Goal: Information Seeking & Learning: Learn about a topic

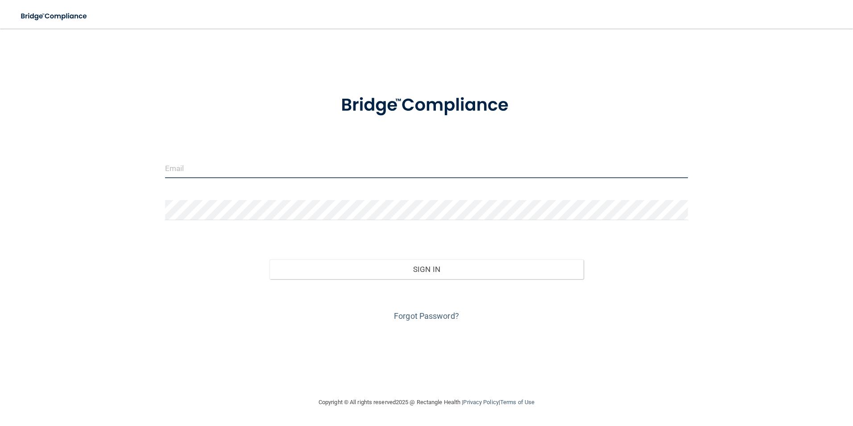
type input "hamiltoncountydentistry@gmail.com"
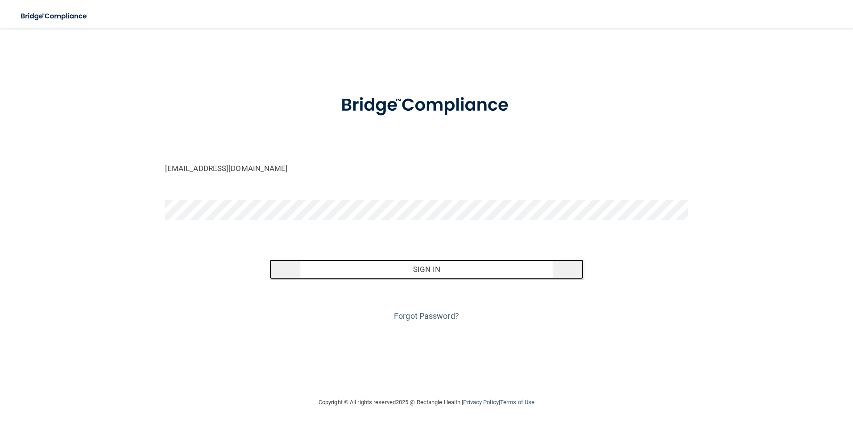
click at [425, 278] on button "Sign In" at bounding box center [427, 269] width 314 height 20
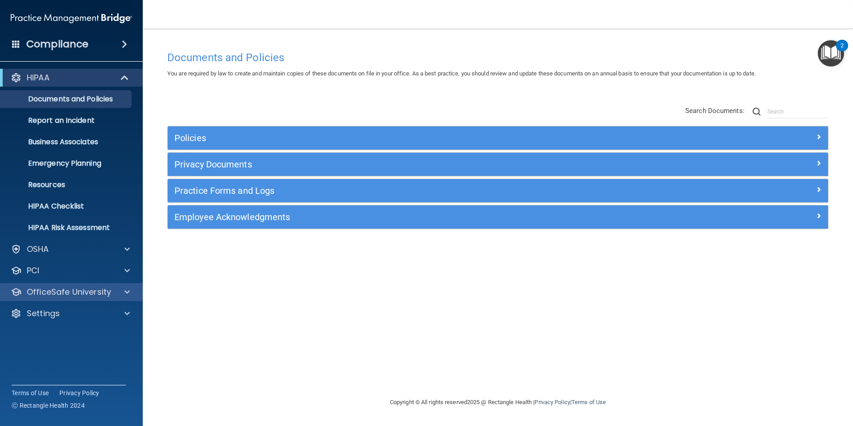
click at [67, 298] on div "OfficeSafe University" at bounding box center [71, 292] width 143 height 18
click at [106, 288] on p "OfficeSafe University" at bounding box center [69, 291] width 84 height 11
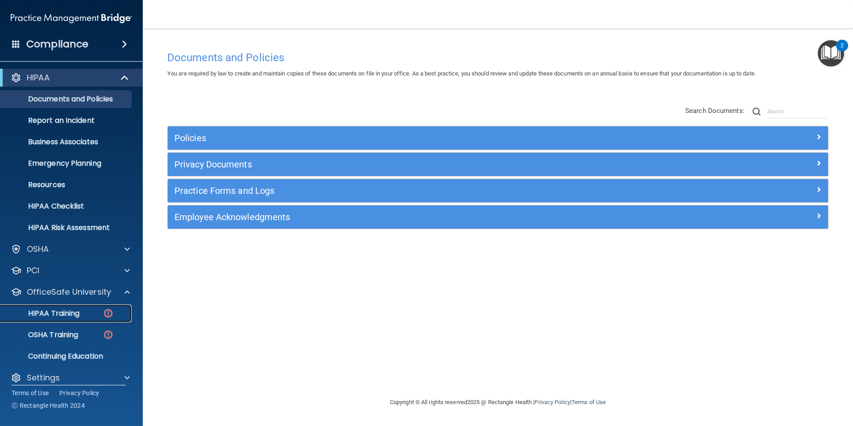
click at [85, 313] on div "HIPAA Training" at bounding box center [67, 313] width 122 height 9
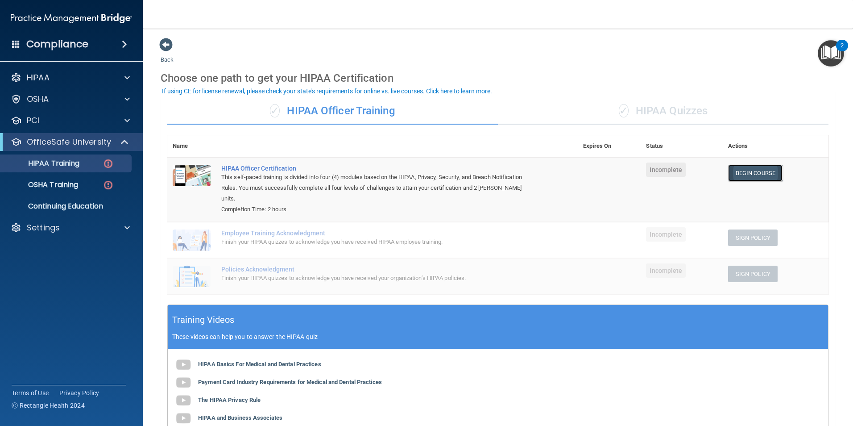
click at [759, 174] on link "Begin Course" at bounding box center [755, 173] width 54 height 17
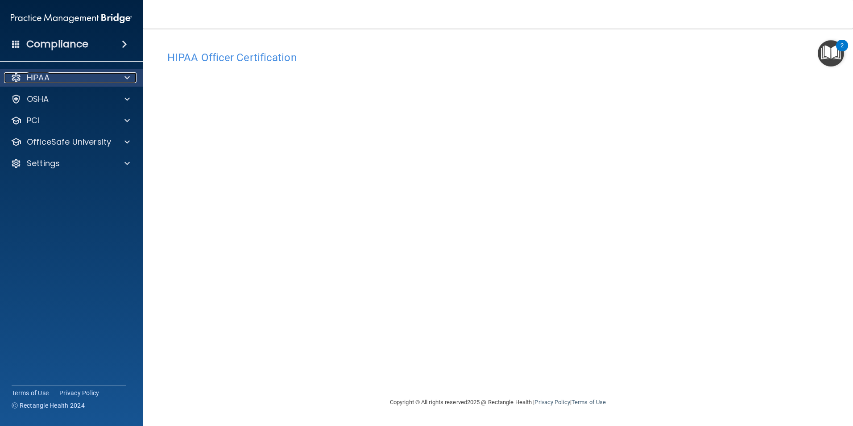
click at [94, 83] on div "HIPAA" at bounding box center [59, 77] width 111 height 11
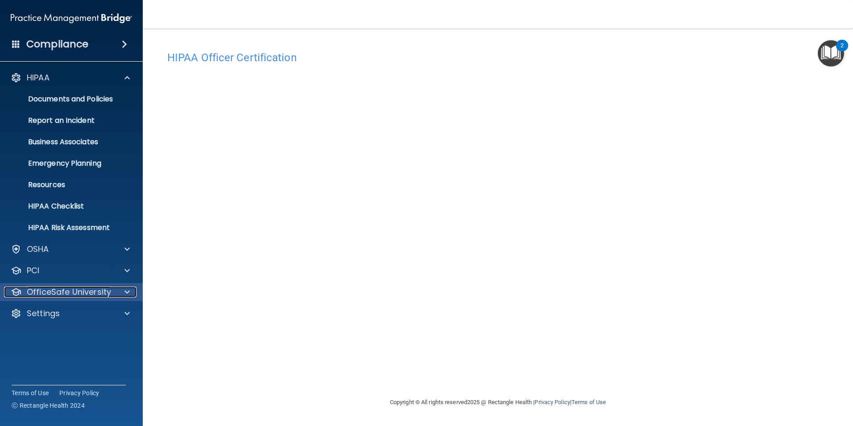
click at [94, 293] on p "OfficeSafe University" at bounding box center [69, 291] width 84 height 11
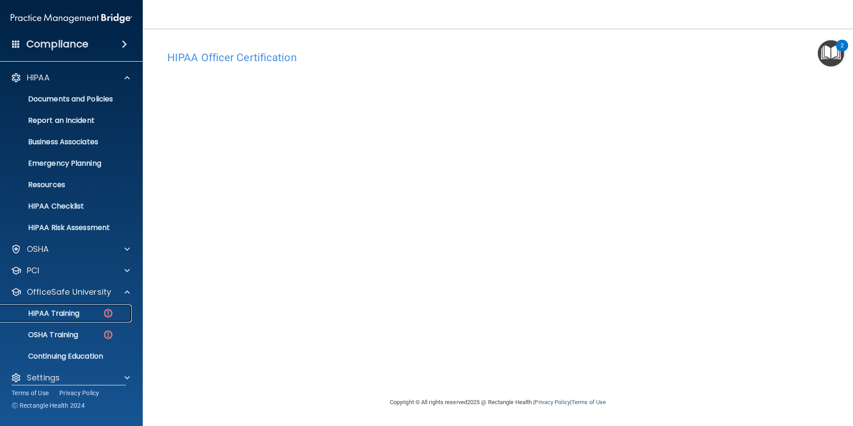
click at [68, 317] on p "HIPAA Training" at bounding box center [43, 313] width 74 height 9
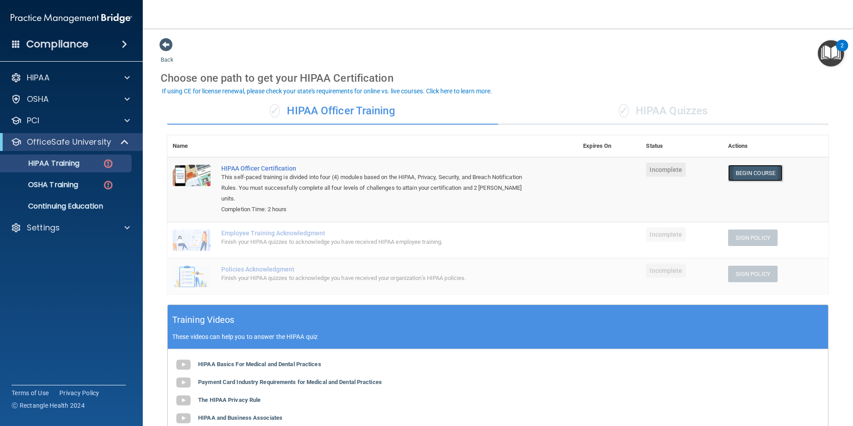
click at [733, 180] on link "Begin Course" at bounding box center [755, 173] width 54 height 17
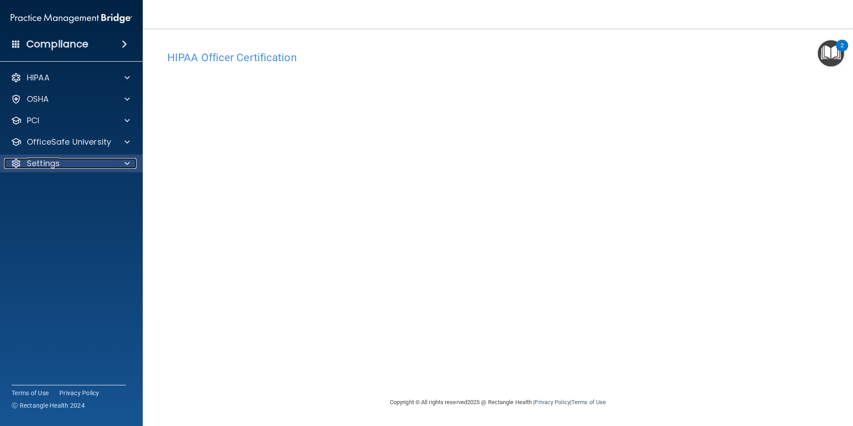
click at [129, 161] on span at bounding box center [126, 163] width 5 height 11
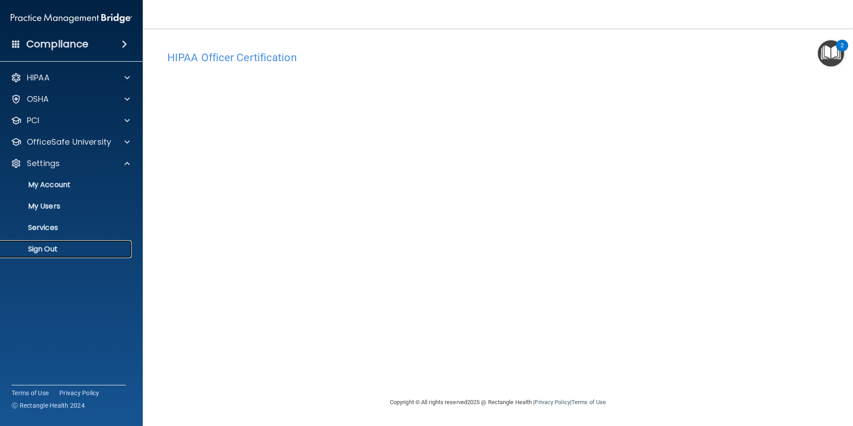
click at [55, 247] on p "Sign Out" at bounding box center [67, 249] width 122 height 9
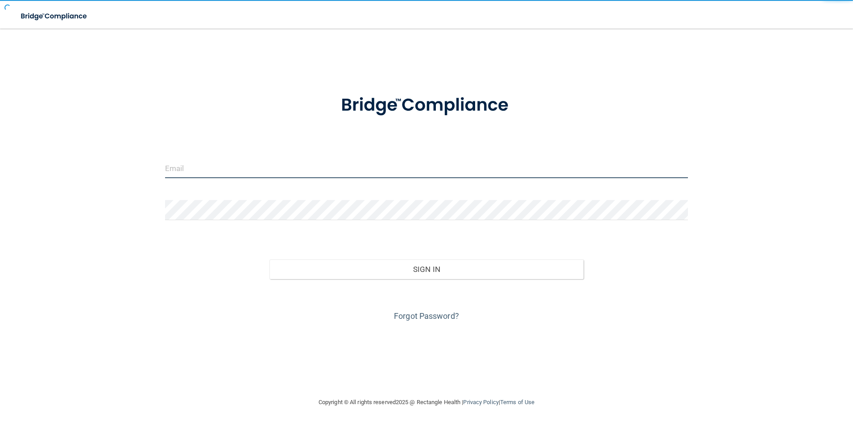
type input "[EMAIL_ADDRESS][DOMAIN_NAME]"
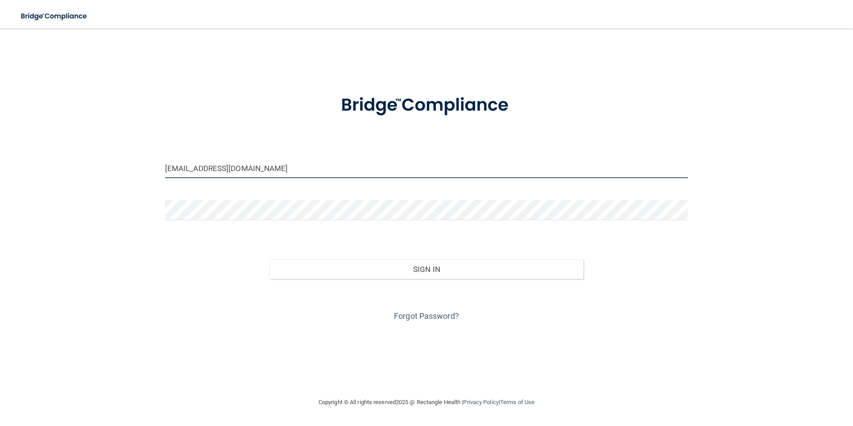
drag, startPoint x: 286, startPoint y: 168, endPoint x: 47, endPoint y: 146, distance: 240.2
click at [47, 146] on div "hamiltoncountydentistry@gmail.com Invalid email/password. You don't have permis…" at bounding box center [426, 212] width 817 height 350
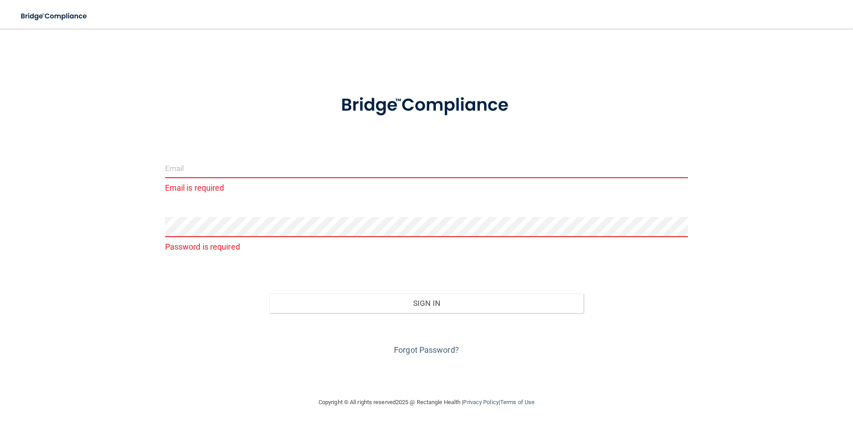
click at [265, 171] on input "email" at bounding box center [426, 168] width 523 height 20
type input "marisela.8489@gmail.com"
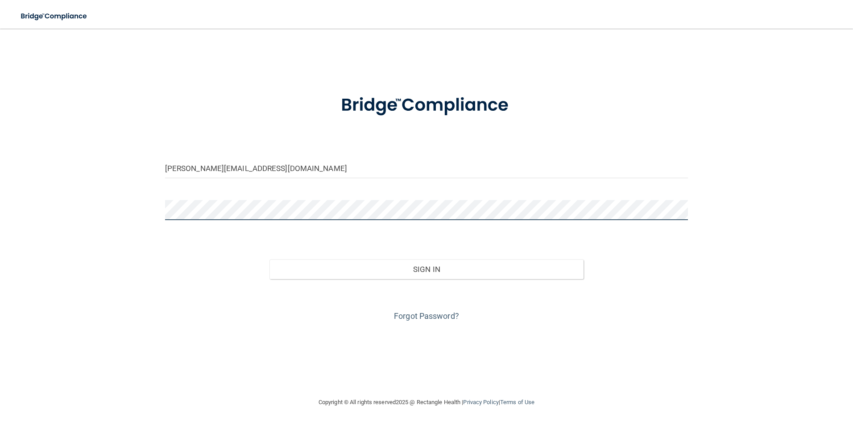
click at [270, 259] on button "Sign In" at bounding box center [427, 269] width 314 height 20
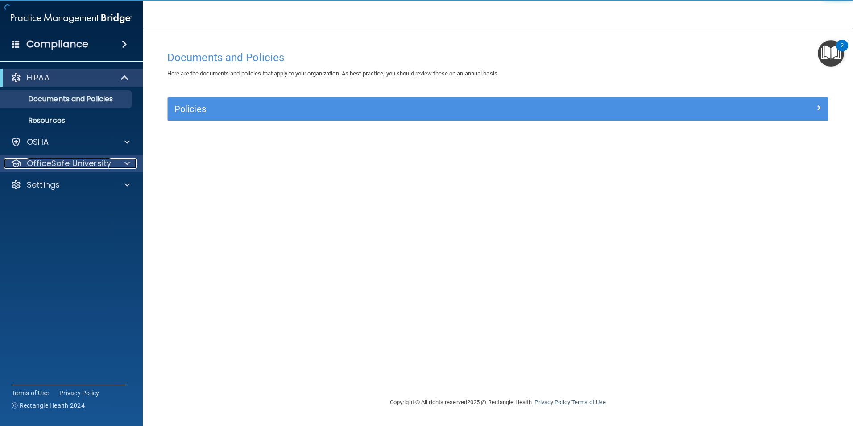
click at [102, 166] on p "OfficeSafe University" at bounding box center [69, 163] width 84 height 11
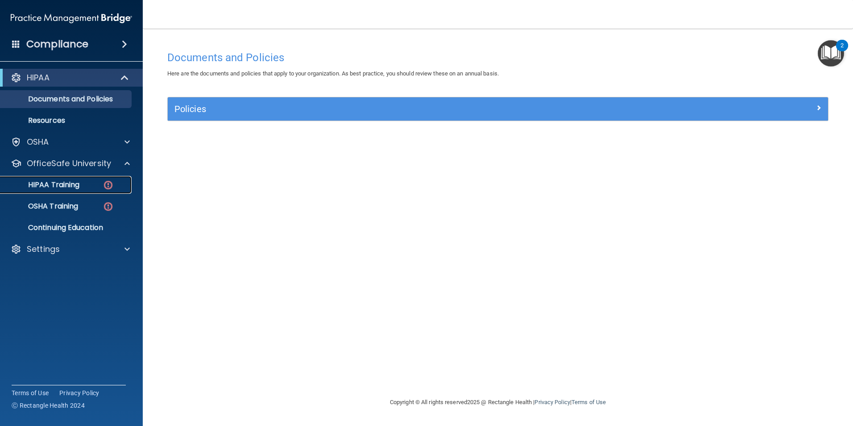
click at [79, 187] on p "HIPAA Training" at bounding box center [43, 184] width 74 height 9
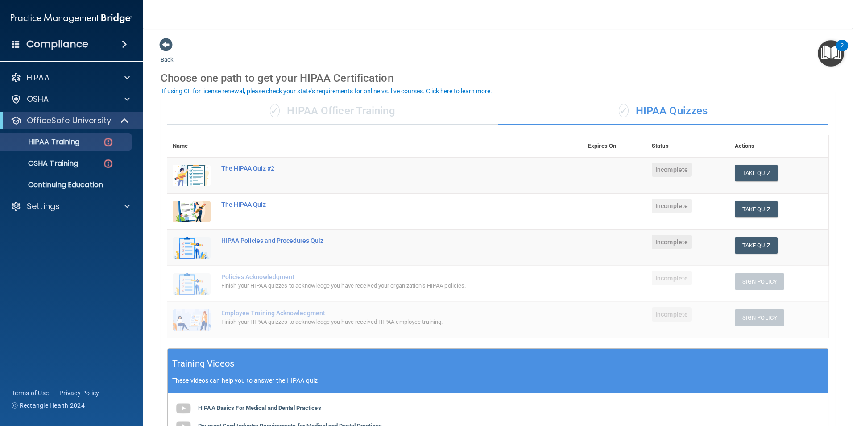
click at [373, 116] on div "✓ HIPAA Officer Training" at bounding box center [332, 111] width 331 height 27
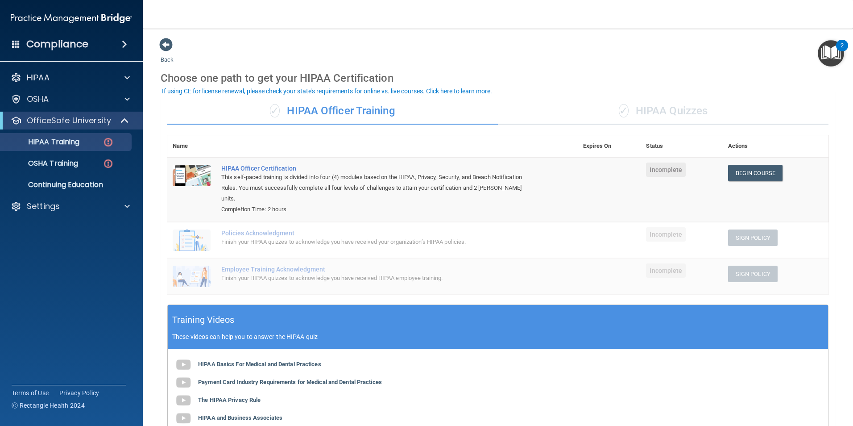
click at [660, 124] on div "✓ HIPAA Quizzes" at bounding box center [663, 111] width 331 height 27
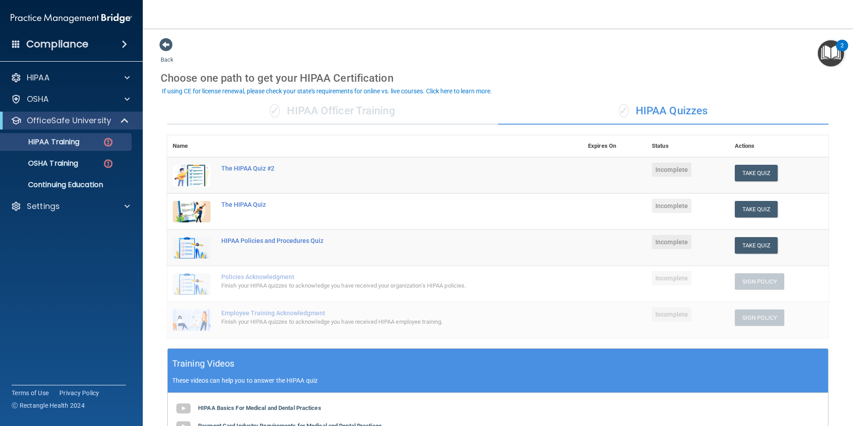
click at [361, 112] on div "✓ HIPAA Officer Training" at bounding box center [332, 111] width 331 height 27
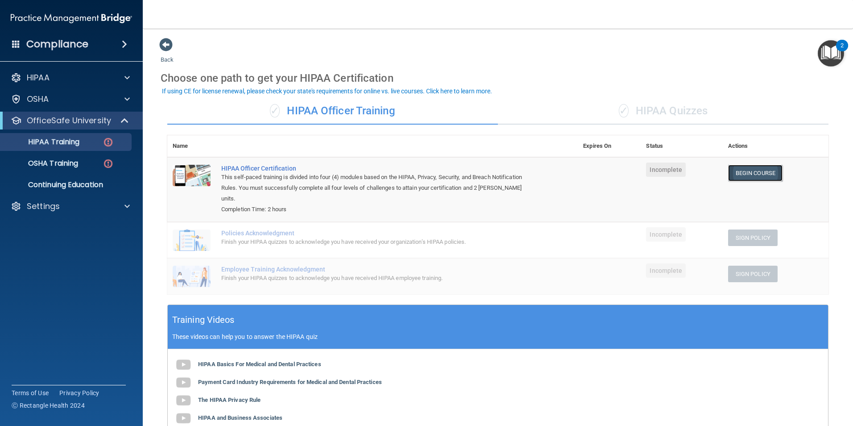
click at [752, 173] on link "Begin Course" at bounding box center [755, 173] width 54 height 17
click at [68, 123] on p "OfficeSafe University" at bounding box center [69, 120] width 84 height 11
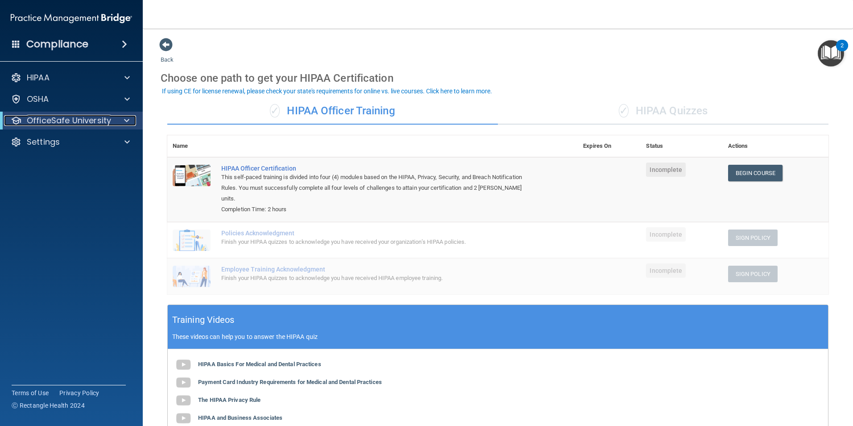
click at [68, 123] on p "OfficeSafe University" at bounding box center [69, 120] width 84 height 11
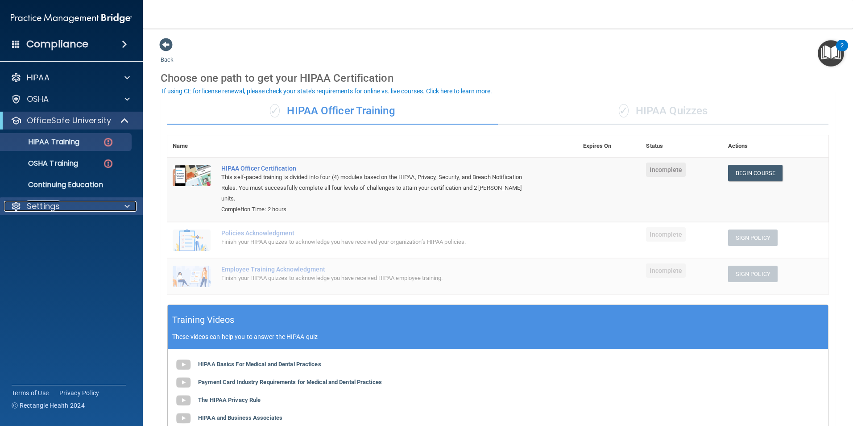
click at [122, 205] on div at bounding box center [126, 206] width 22 height 11
click at [68, 231] on p "My Account" at bounding box center [67, 227] width 122 height 9
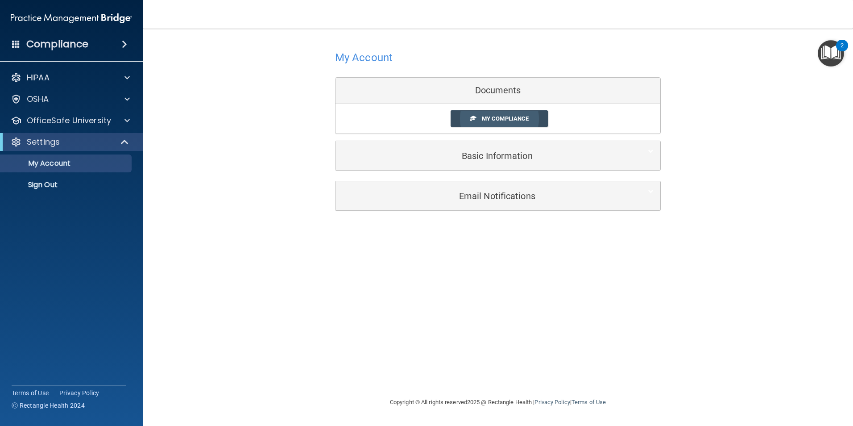
click at [509, 118] on span "My Compliance" at bounding box center [505, 118] width 47 height 7
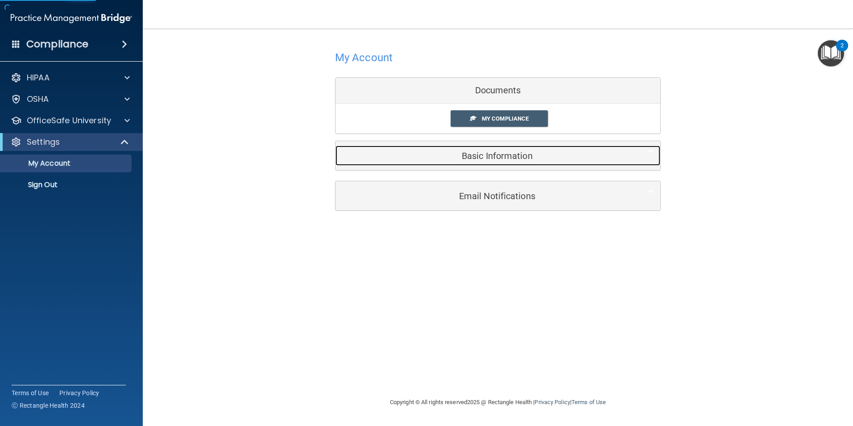
click at [505, 162] on div "Basic Information" at bounding box center [485, 155] width 298 height 20
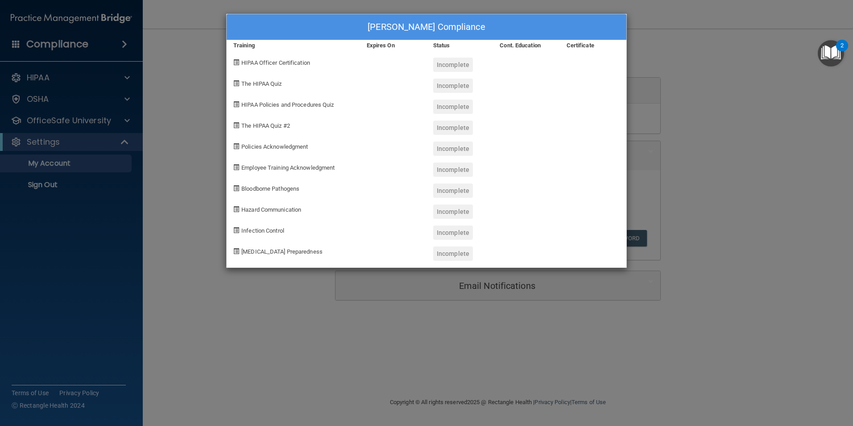
click at [680, 56] on div "Marisela Anderson's Compliance Training Expires On Status Cont. Education Certi…" at bounding box center [426, 213] width 853 height 426
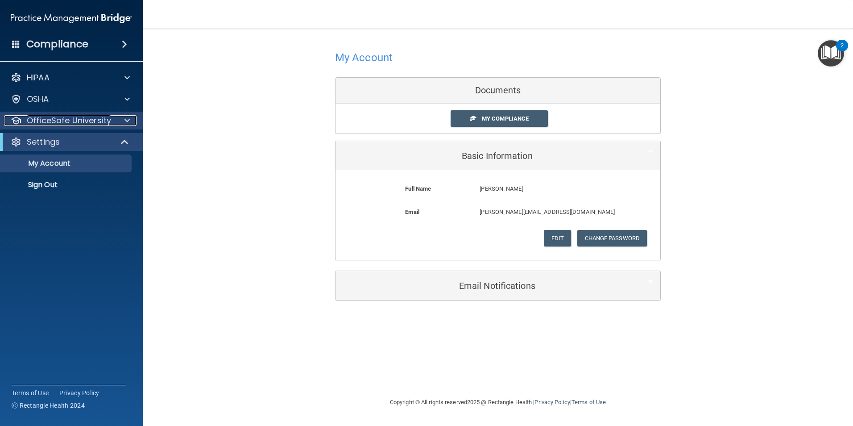
click at [71, 117] on p "OfficeSafe University" at bounding box center [69, 120] width 84 height 11
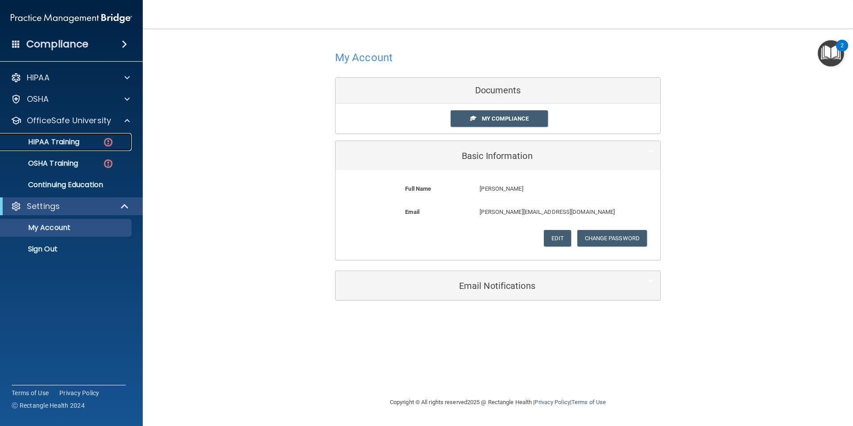
click at [78, 145] on p "HIPAA Training" at bounding box center [43, 141] width 74 height 9
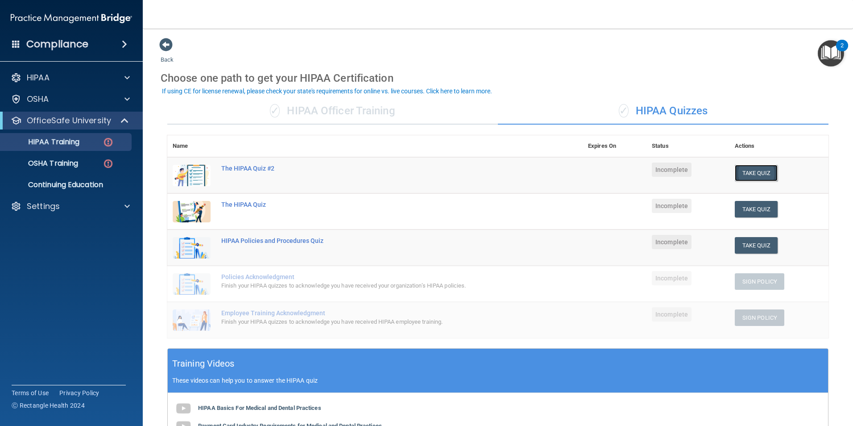
click at [770, 167] on button "Take Quiz" at bounding box center [756, 173] width 43 height 17
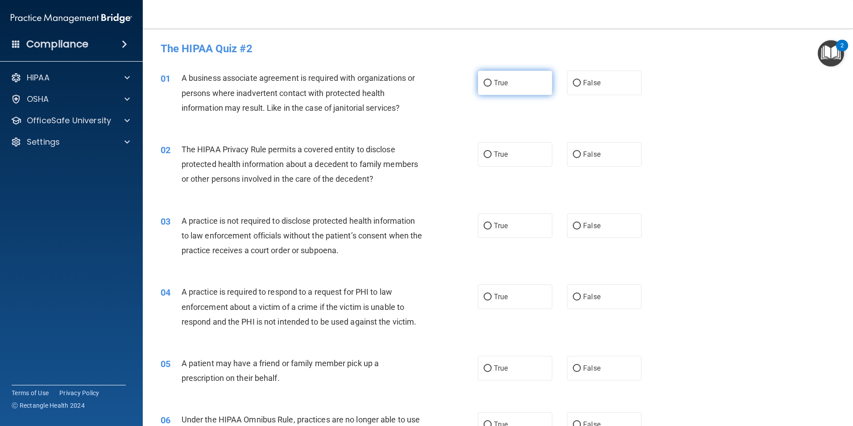
click at [518, 89] on label "True" at bounding box center [515, 83] width 75 height 25
click at [492, 87] on input "True" at bounding box center [488, 83] width 8 height 7
radio input "true"
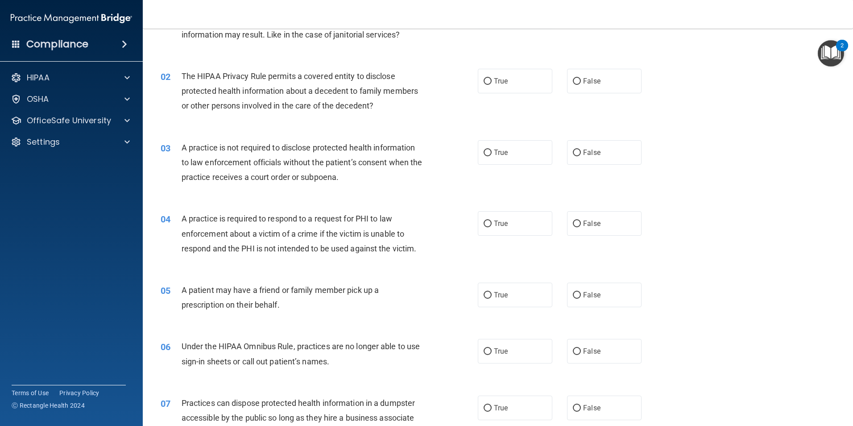
scroll to position [89, 0]
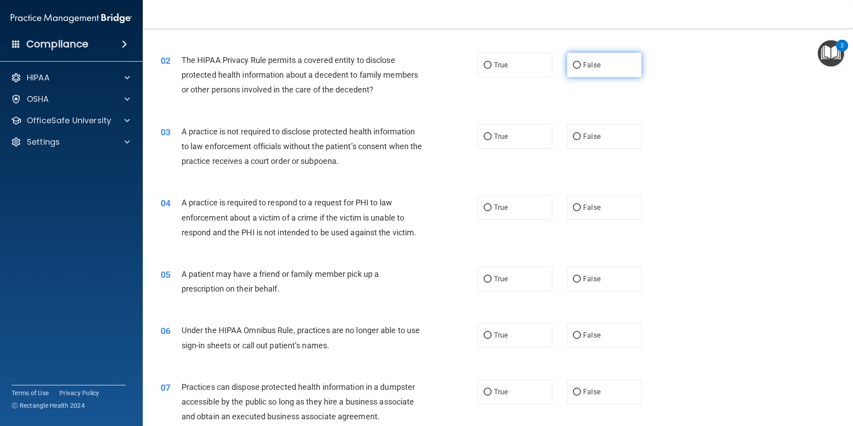
click at [595, 70] on label "False" at bounding box center [604, 65] width 75 height 25
click at [581, 69] on input "False" at bounding box center [577, 65] width 8 height 7
radio input "true"
click at [615, 149] on div "03 A practice is not required to disclose protected health information to law e…" at bounding box center [498, 148] width 688 height 71
click at [615, 142] on label "False" at bounding box center [604, 136] width 75 height 25
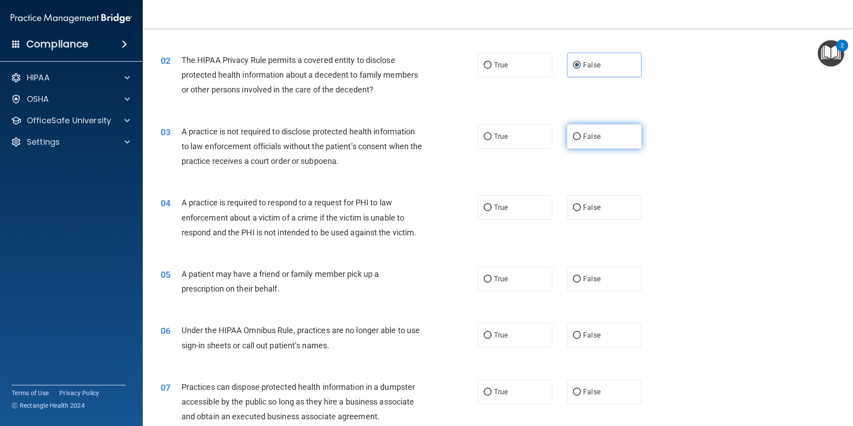
click at [581, 140] on input "False" at bounding box center [577, 136] width 8 height 7
radio input "true"
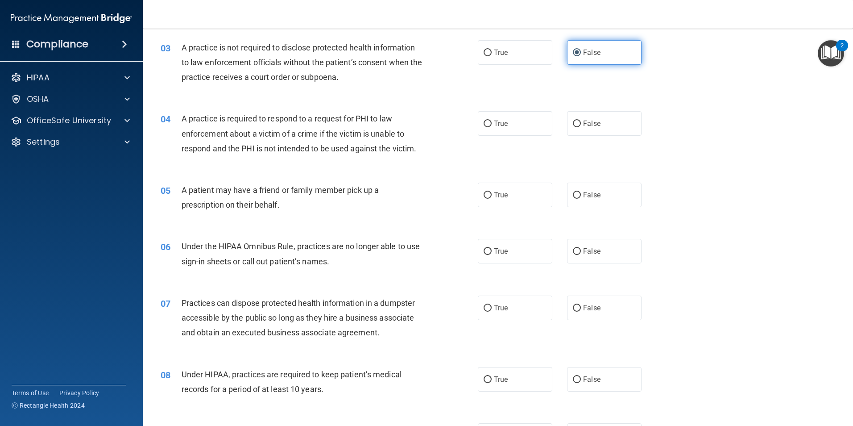
scroll to position [178, 0]
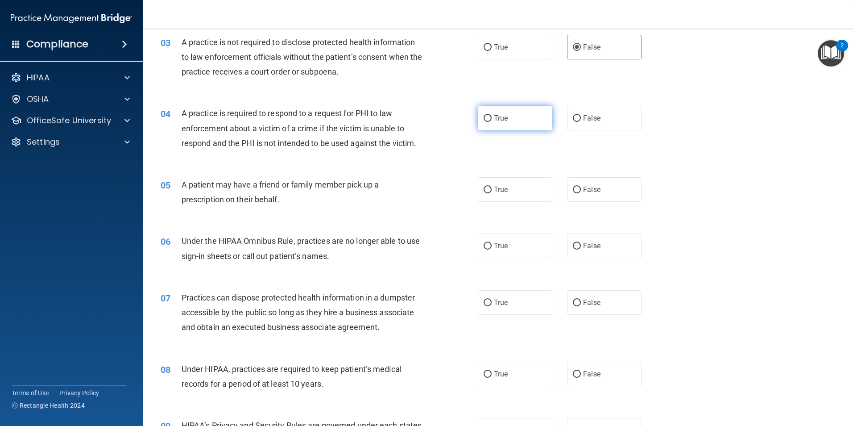
click at [499, 116] on span "True" at bounding box center [501, 118] width 14 height 8
click at [492, 116] on input "True" at bounding box center [488, 118] width 8 height 7
radio input "true"
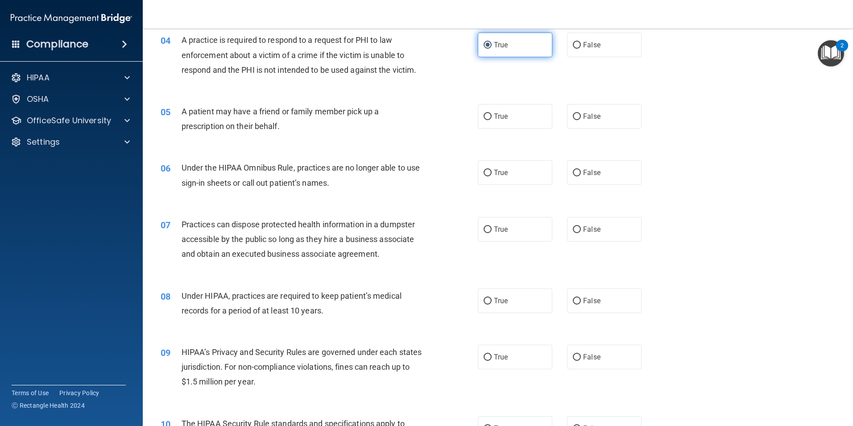
scroll to position [268, 0]
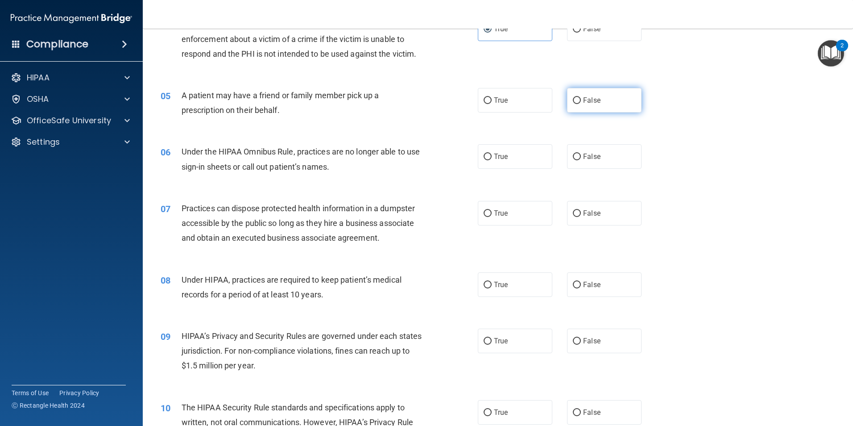
click at [600, 95] on label "False" at bounding box center [604, 100] width 75 height 25
click at [581, 97] on input "False" at bounding box center [577, 100] width 8 height 7
radio input "true"
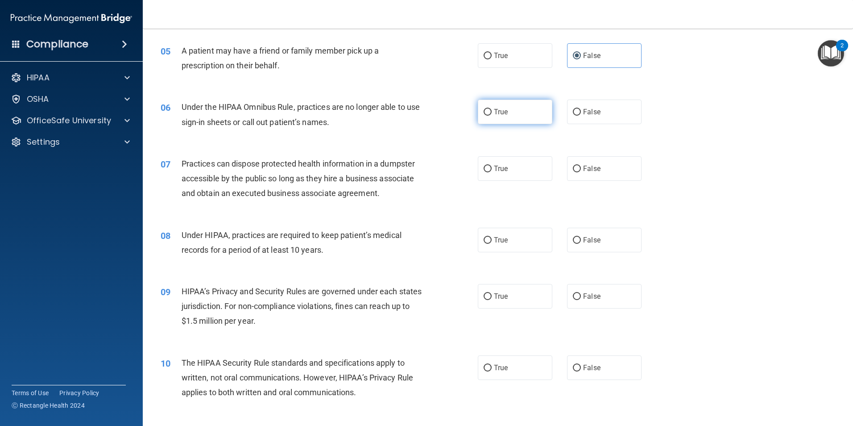
click at [532, 116] on label "True" at bounding box center [515, 112] width 75 height 25
click at [492, 116] on input "True" at bounding box center [488, 112] width 8 height 7
radio input "true"
click at [593, 175] on label "False" at bounding box center [604, 168] width 75 height 25
click at [581, 172] on input "False" at bounding box center [577, 169] width 8 height 7
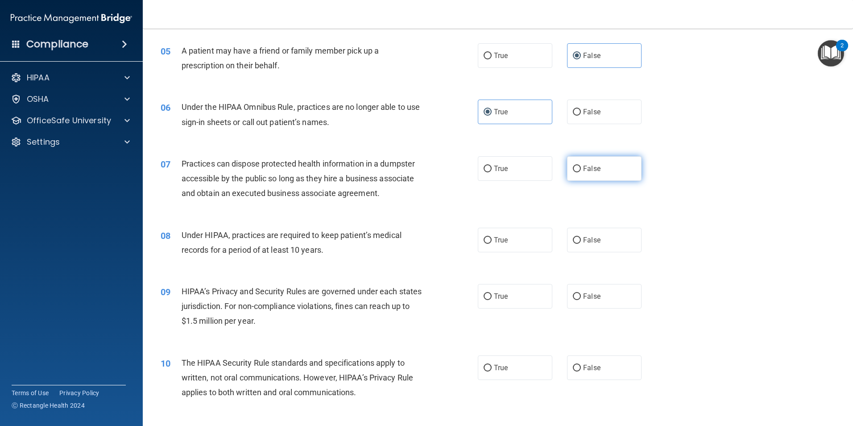
radio input "true"
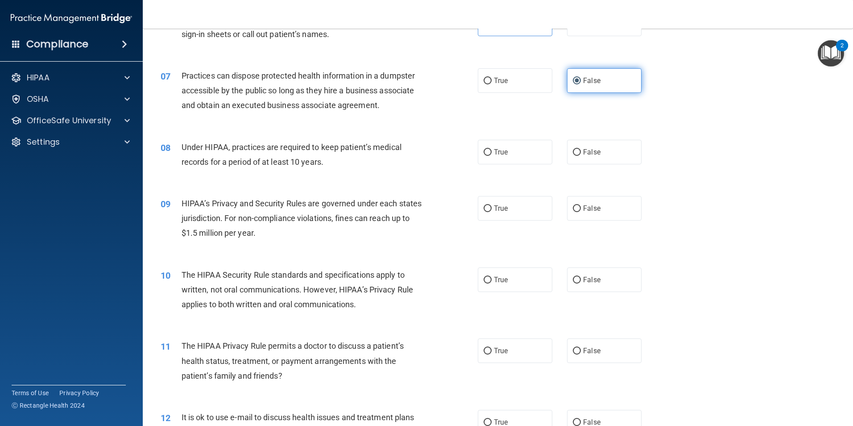
scroll to position [402, 0]
click at [591, 159] on label "False" at bounding box center [604, 150] width 75 height 25
click at [581, 154] on input "False" at bounding box center [577, 151] width 8 height 7
radio input "true"
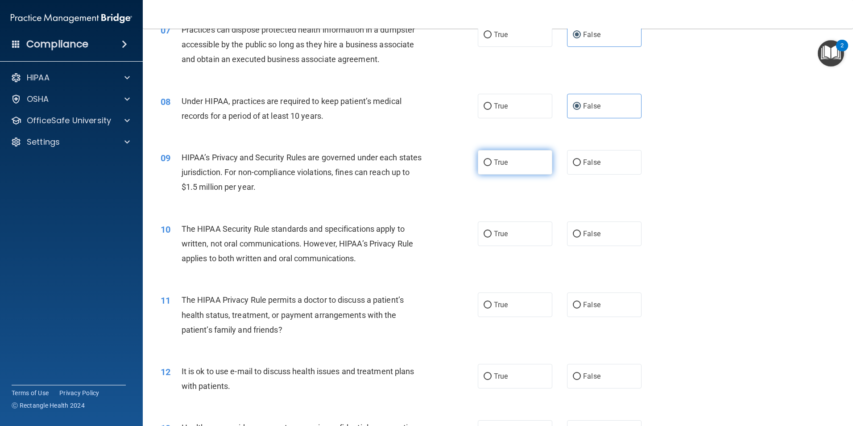
click at [512, 167] on label "True" at bounding box center [515, 162] width 75 height 25
click at [492, 166] on input "True" at bounding box center [488, 162] width 8 height 7
radio input "true"
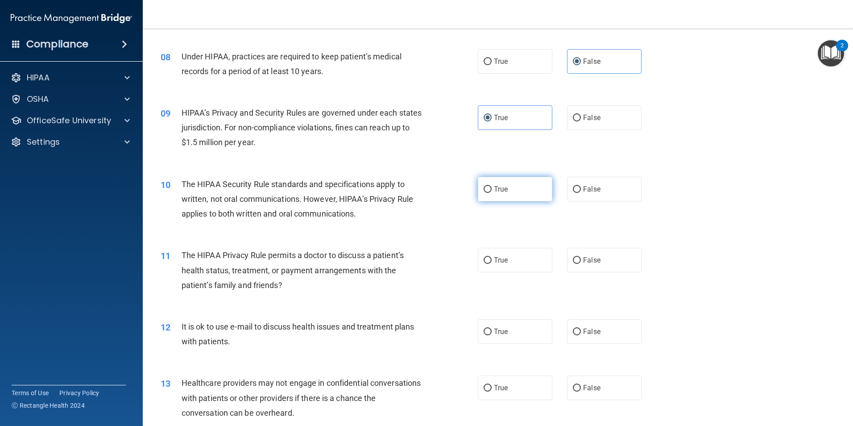
click at [531, 183] on label "True" at bounding box center [515, 189] width 75 height 25
click at [492, 186] on input "True" at bounding box center [488, 189] width 8 height 7
radio input "true"
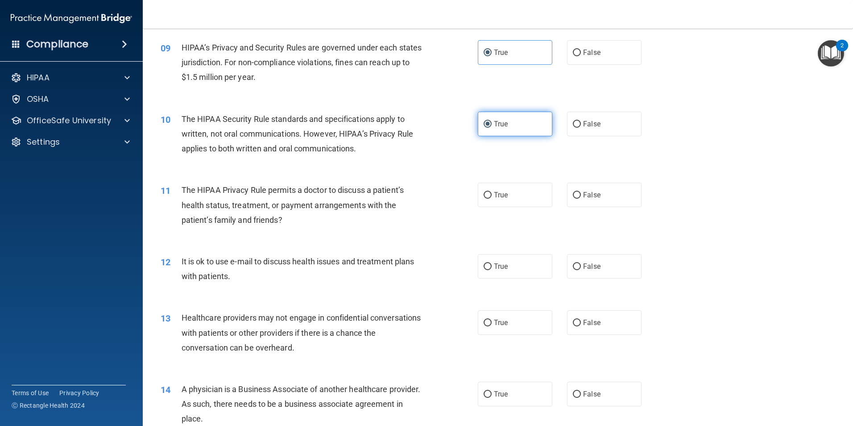
scroll to position [580, 0]
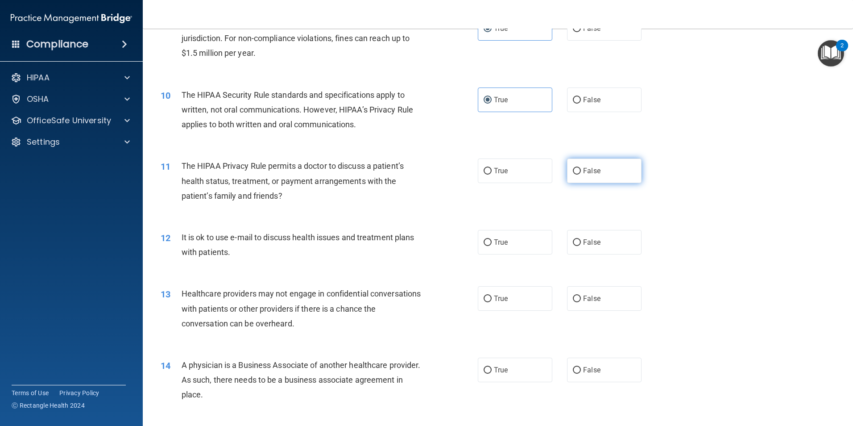
click at [596, 169] on label "False" at bounding box center [604, 170] width 75 height 25
click at [581, 169] on input "False" at bounding box center [577, 171] width 8 height 7
radio input "true"
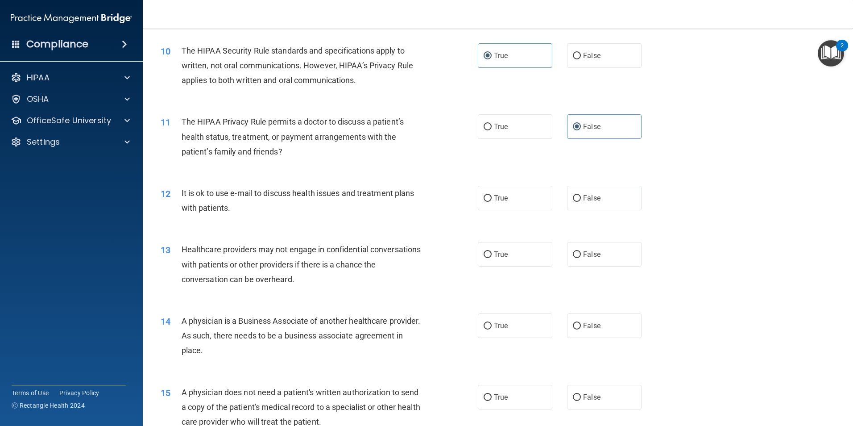
scroll to position [625, 0]
click at [573, 198] on input "False" at bounding box center [577, 198] width 8 height 7
radio input "true"
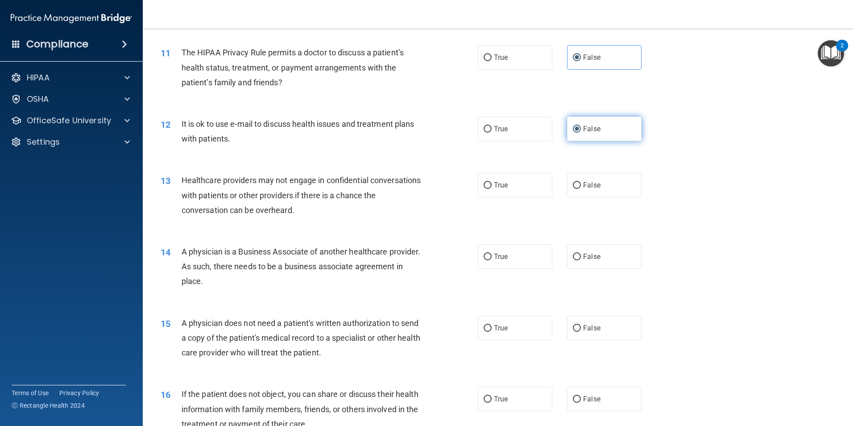
scroll to position [714, 0]
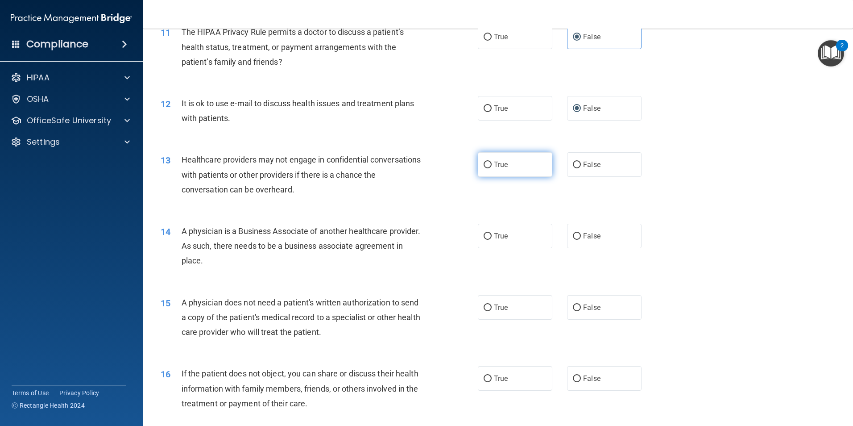
click at [497, 174] on label "True" at bounding box center [515, 164] width 75 height 25
click at [492, 168] on input "True" at bounding box center [488, 165] width 8 height 7
radio input "true"
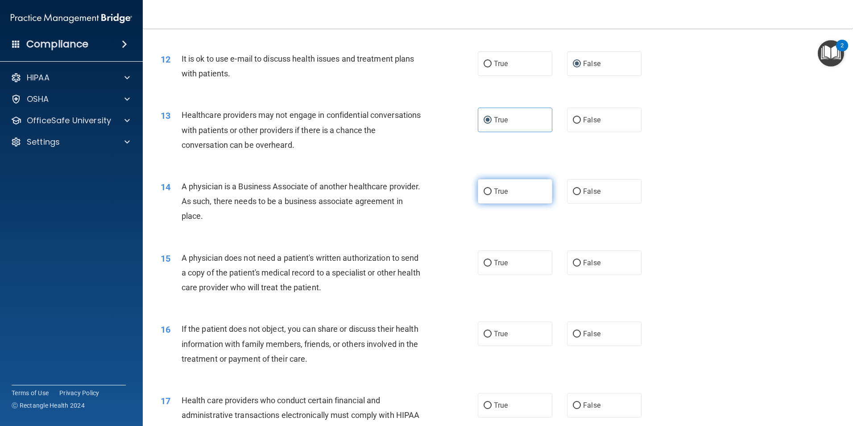
click at [536, 196] on label "True" at bounding box center [515, 191] width 75 height 25
click at [492, 195] on input "True" at bounding box center [488, 191] width 8 height 7
radio input "true"
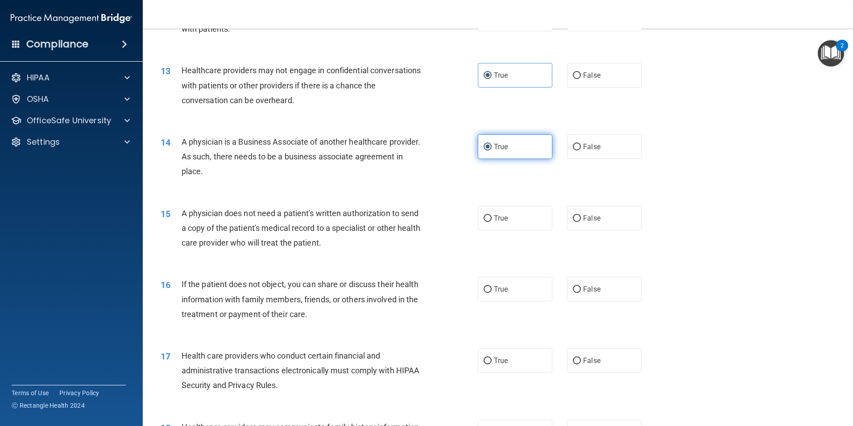
scroll to position [848, 0]
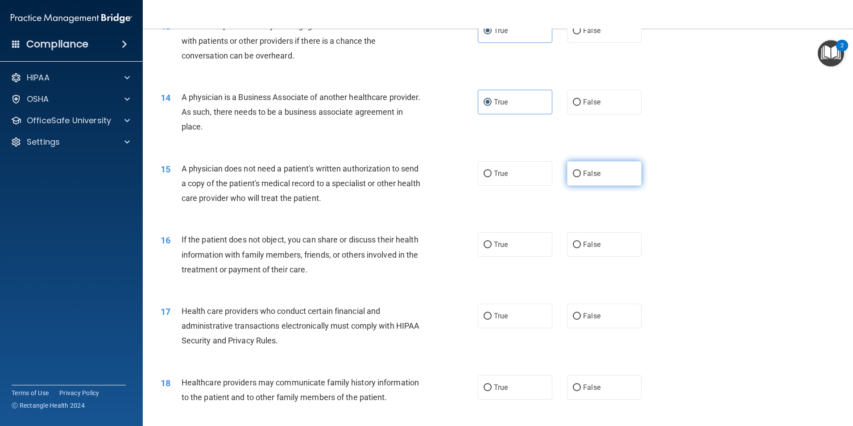
click at [589, 176] on span "False" at bounding box center [591, 173] width 17 height 8
click at [581, 176] on input "False" at bounding box center [577, 173] width 8 height 7
radio input "true"
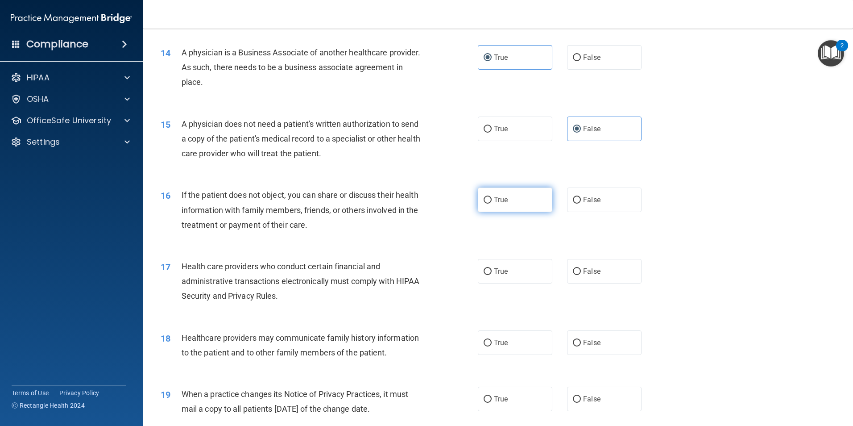
click at [524, 200] on label "True" at bounding box center [515, 199] width 75 height 25
click at [492, 200] on input "True" at bounding box center [488, 200] width 8 height 7
radio input "true"
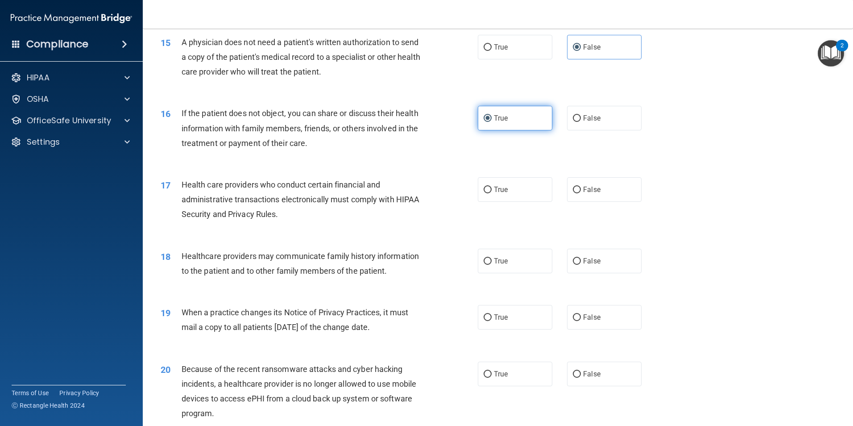
scroll to position [982, 0]
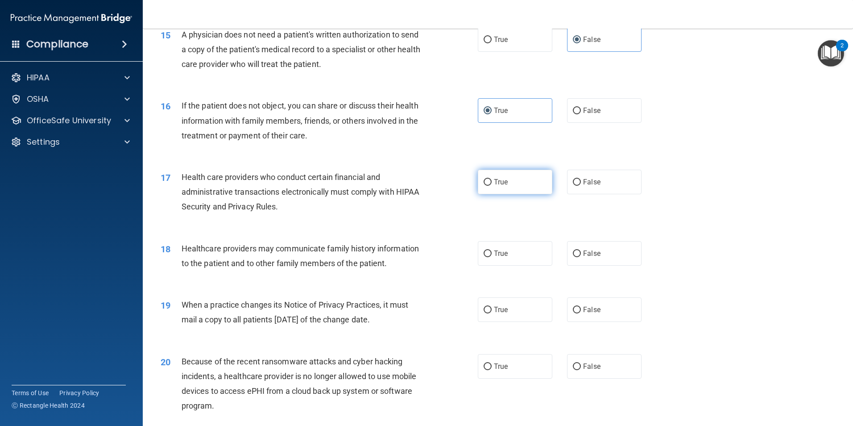
click at [516, 178] on label "True" at bounding box center [515, 182] width 75 height 25
click at [492, 179] on input "True" at bounding box center [488, 182] width 8 height 7
radio input "true"
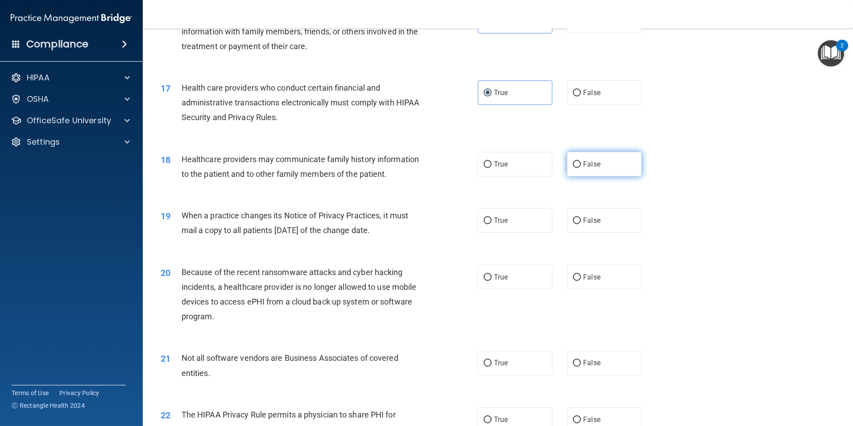
click at [576, 161] on input "False" at bounding box center [577, 164] width 8 height 7
radio input "true"
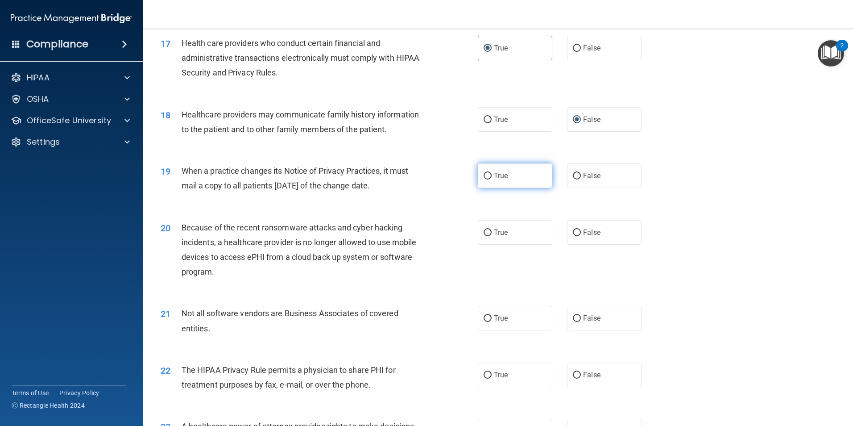
click at [510, 173] on label "True" at bounding box center [515, 175] width 75 height 25
click at [492, 173] on input "True" at bounding box center [488, 176] width 8 height 7
radio input "true"
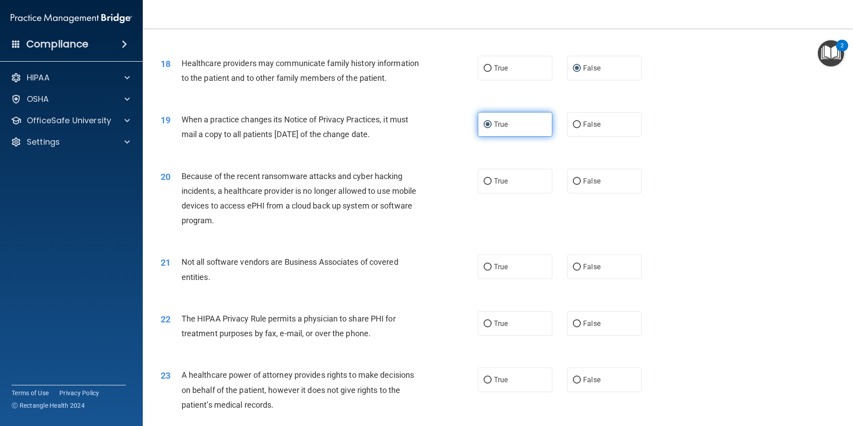
scroll to position [1205, 0]
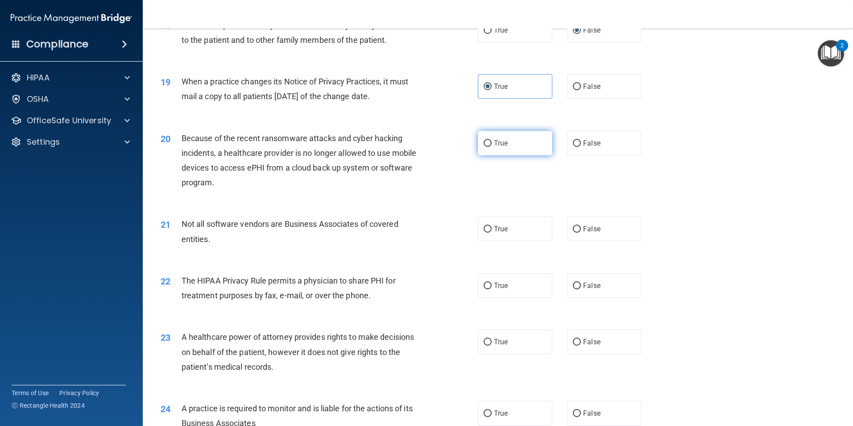
click at [512, 145] on label "True" at bounding box center [515, 143] width 75 height 25
click at [492, 145] on input "True" at bounding box center [488, 143] width 8 height 7
radio input "true"
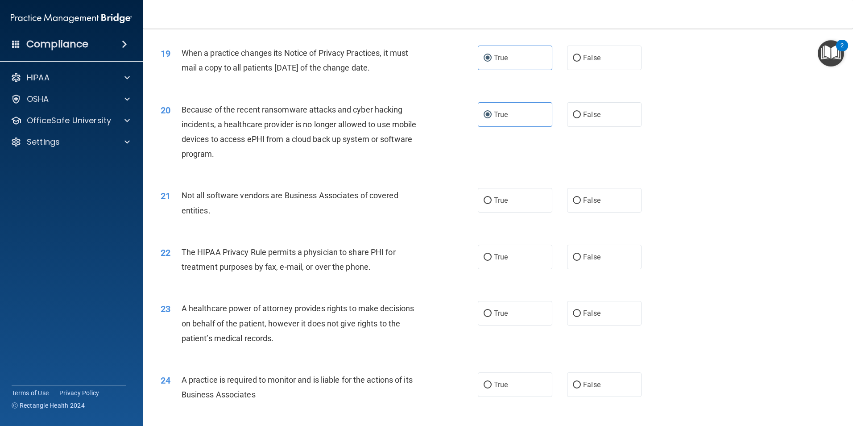
scroll to position [1249, 0]
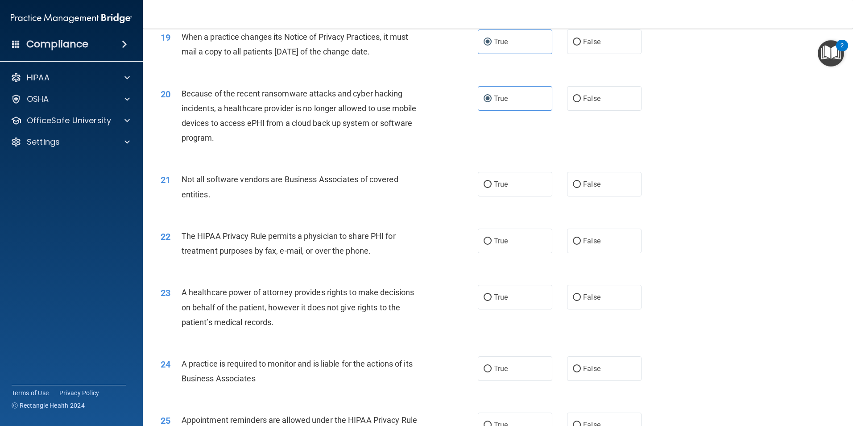
click at [510, 180] on label "True" at bounding box center [515, 184] width 75 height 25
click at [492, 181] on input "True" at bounding box center [488, 184] width 8 height 7
radio input "true"
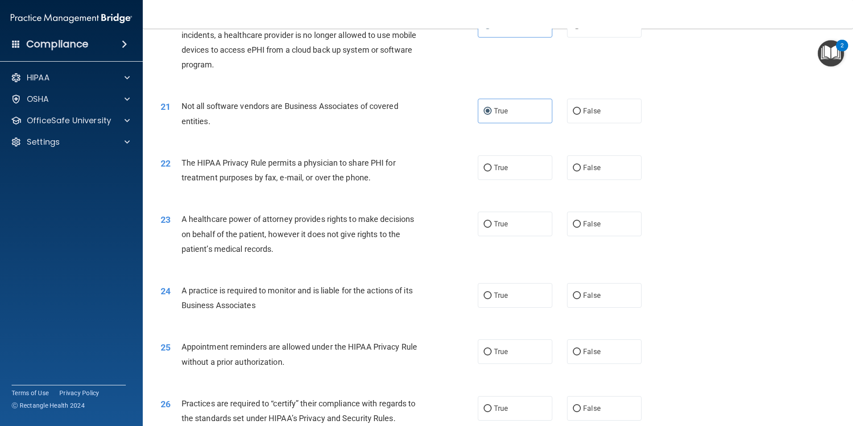
scroll to position [1339, 0]
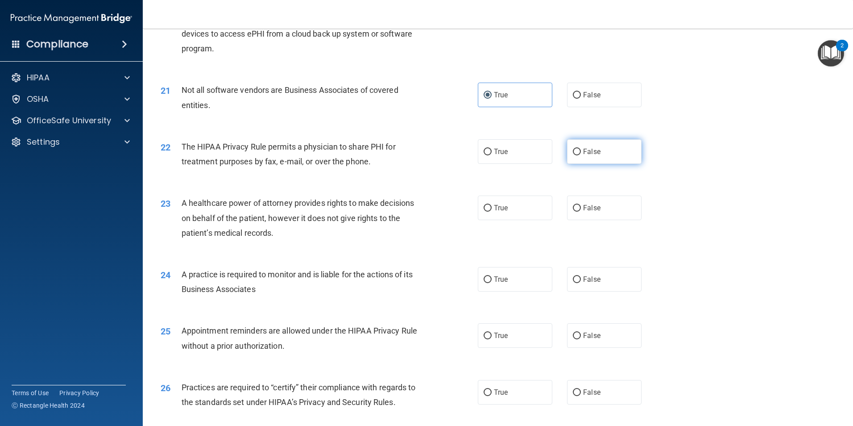
click at [576, 155] on input "False" at bounding box center [577, 152] width 8 height 7
radio input "true"
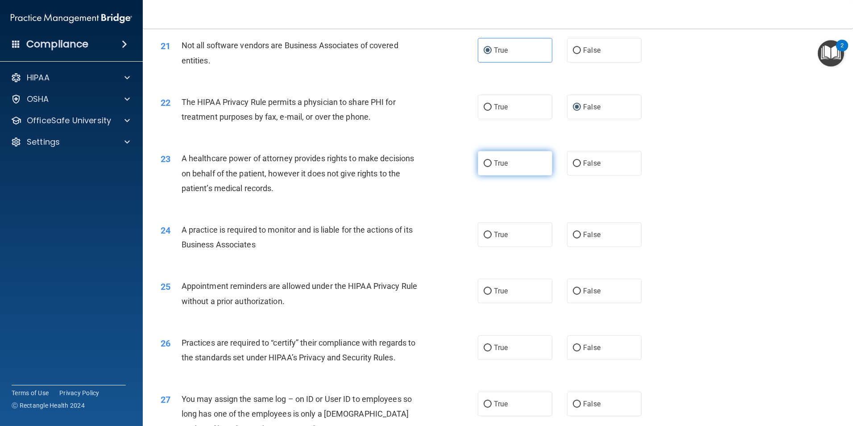
click at [501, 166] on span "True" at bounding box center [501, 163] width 14 height 8
click at [492, 166] on input "True" at bounding box center [488, 163] width 8 height 7
radio input "true"
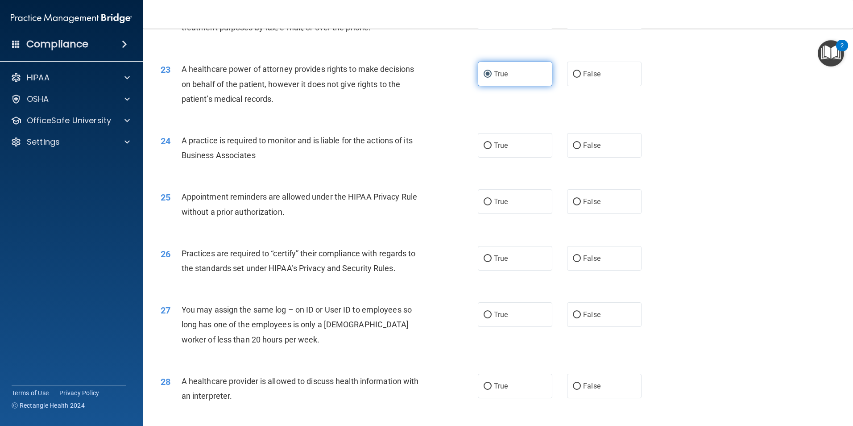
scroll to position [1517, 0]
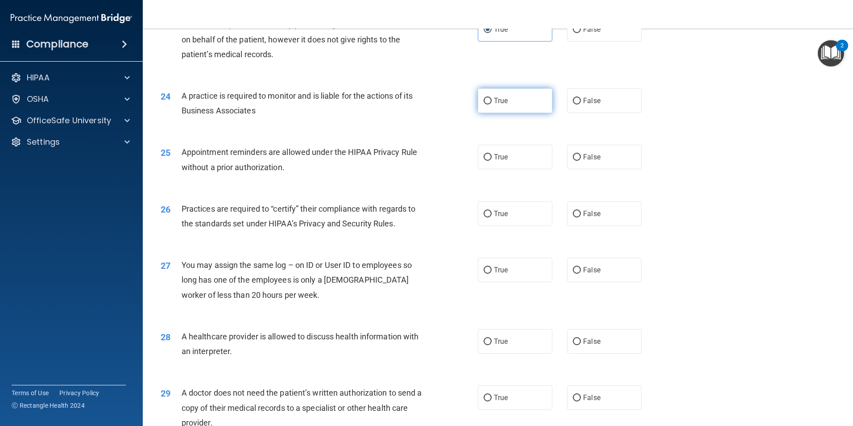
click at [504, 94] on label "True" at bounding box center [515, 100] width 75 height 25
click at [492, 98] on input "True" at bounding box center [488, 101] width 8 height 7
radio input "true"
click at [510, 159] on label "True" at bounding box center [515, 157] width 75 height 25
click at [492, 159] on input "True" at bounding box center [488, 157] width 8 height 7
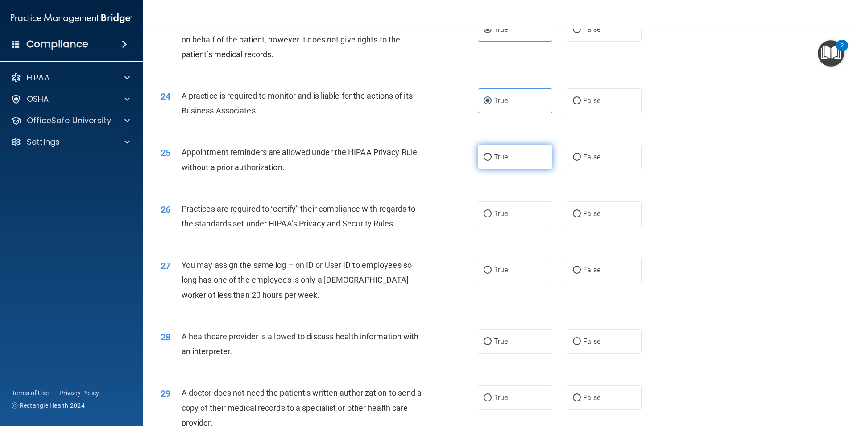
radio input "true"
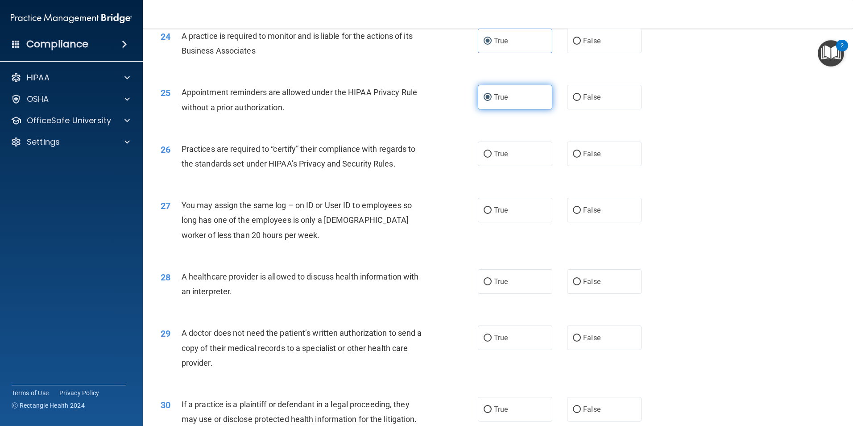
scroll to position [1606, 0]
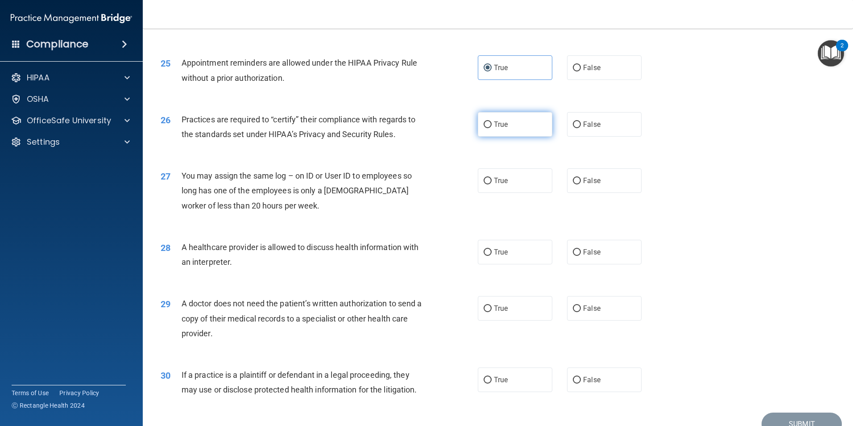
click at [508, 133] on label "True" at bounding box center [515, 124] width 75 height 25
click at [492, 128] on input "True" at bounding box center [488, 124] width 8 height 7
radio input "true"
click at [574, 178] on input "False" at bounding box center [577, 181] width 8 height 7
radio input "true"
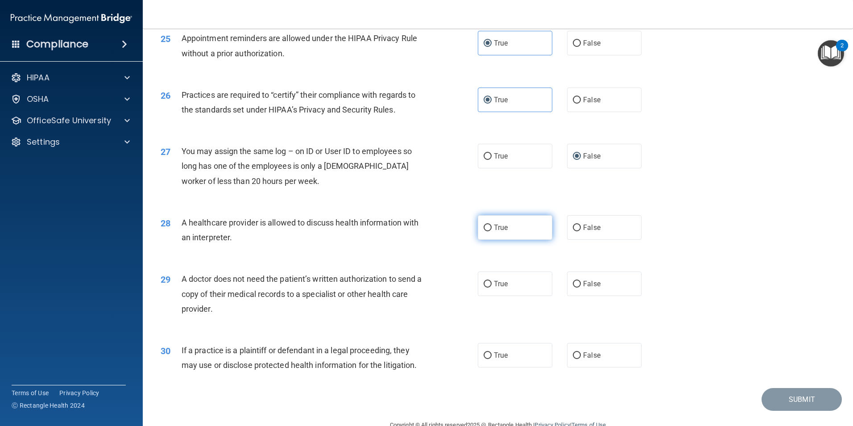
scroll to position [1651, 0]
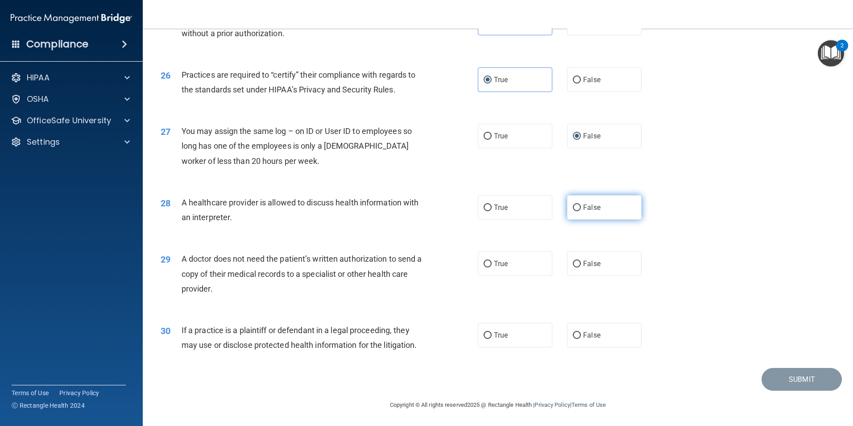
click at [617, 212] on label "False" at bounding box center [604, 207] width 75 height 25
click at [581, 211] on input "False" at bounding box center [577, 207] width 8 height 7
radio input "true"
click at [583, 264] on span "False" at bounding box center [591, 263] width 17 height 8
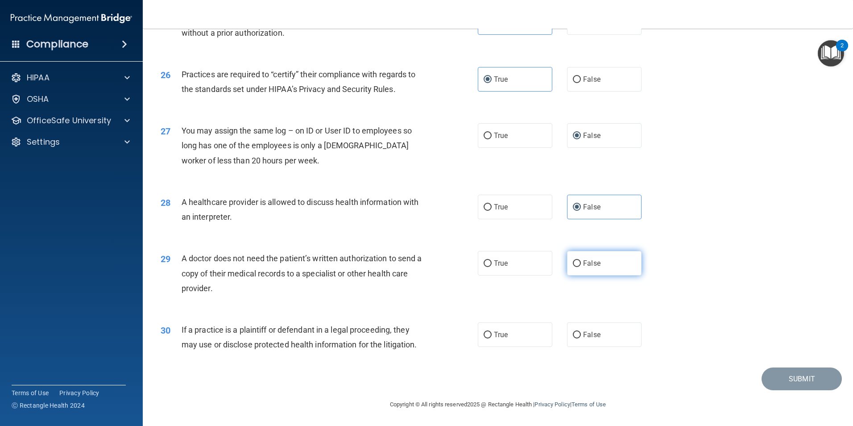
click at [581, 264] on input "False" at bounding box center [577, 263] width 8 height 7
radio input "true"
click at [610, 341] on label "False" at bounding box center [604, 334] width 75 height 25
click at [581, 338] on input "False" at bounding box center [577, 335] width 8 height 7
radio input "true"
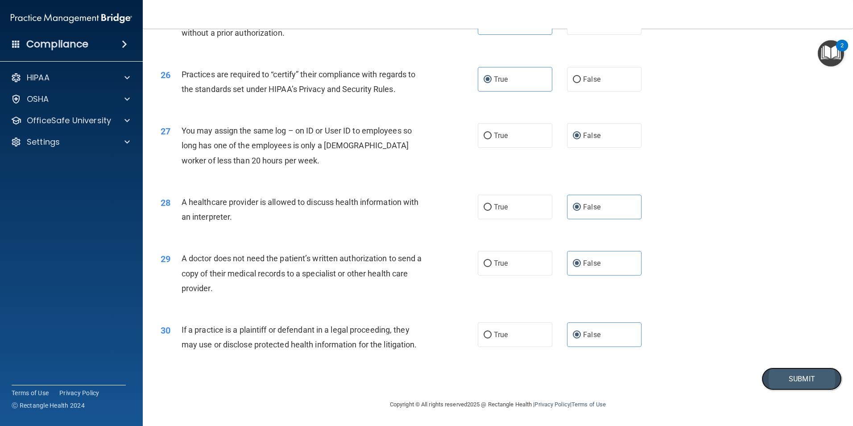
click at [807, 382] on button "Submit" at bounding box center [802, 378] width 80 height 23
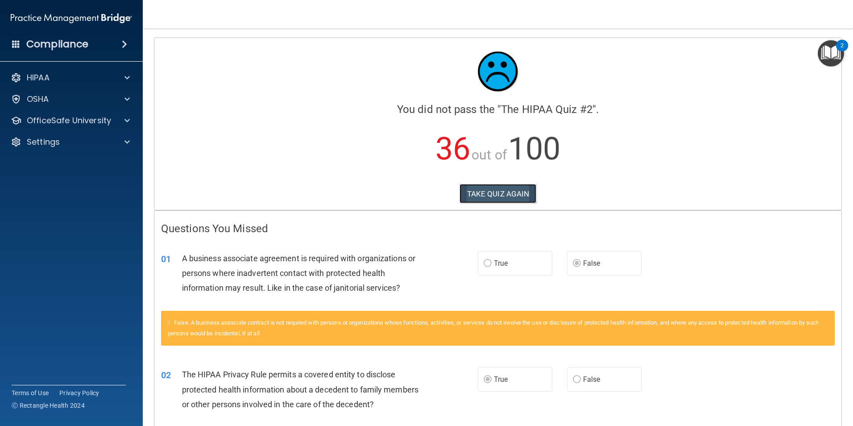
click at [481, 190] on button "TAKE QUIZ AGAIN" at bounding box center [498, 194] width 77 height 20
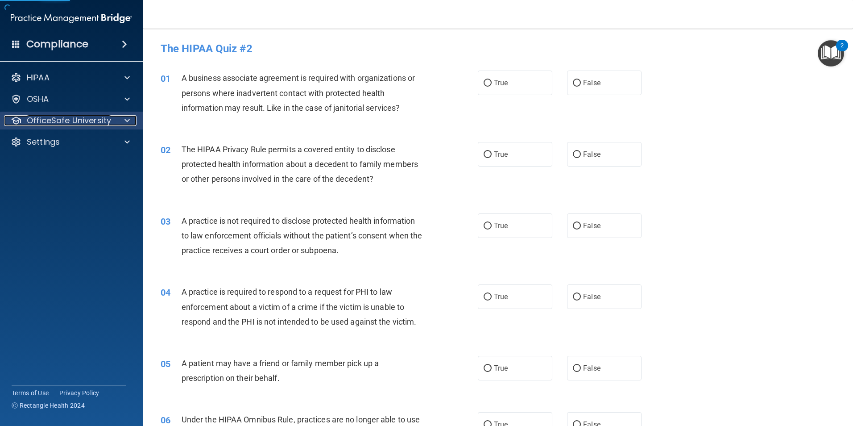
click at [50, 116] on p "OfficeSafe University" at bounding box center [69, 120] width 84 height 11
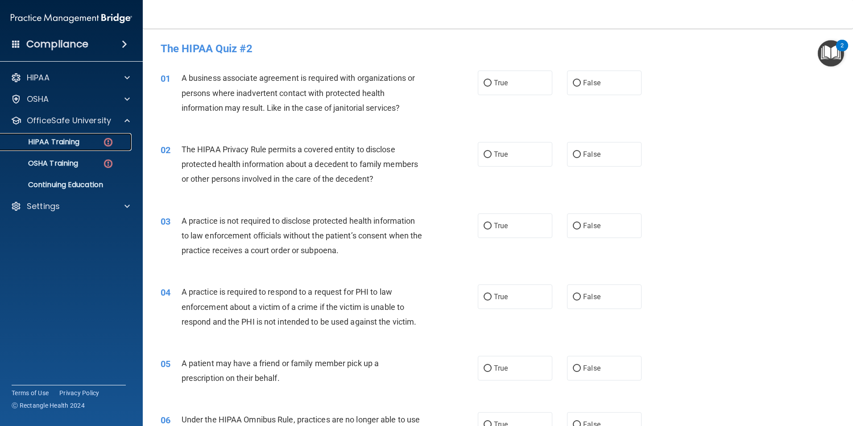
click at [77, 142] on p "HIPAA Training" at bounding box center [43, 141] width 74 height 9
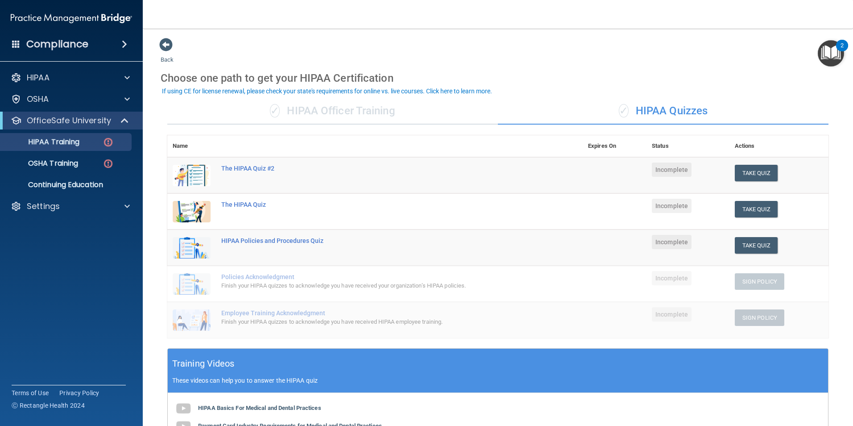
click at [370, 111] on div "✓ HIPAA Officer Training" at bounding box center [332, 111] width 331 height 27
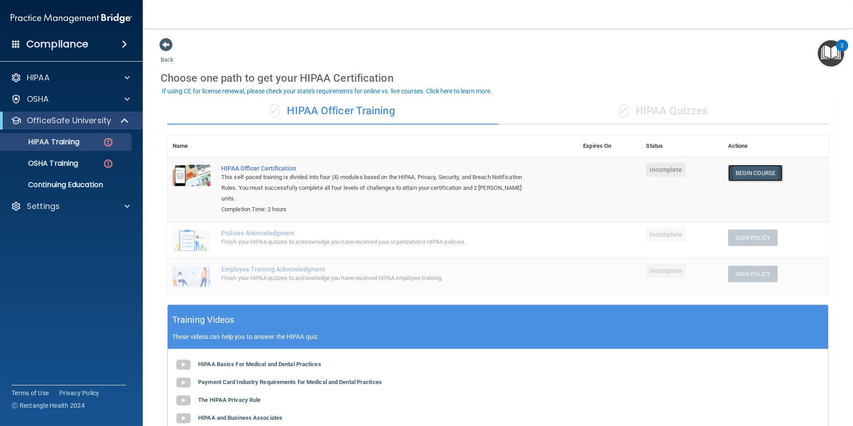
click at [738, 170] on link "Begin Course" at bounding box center [755, 173] width 54 height 17
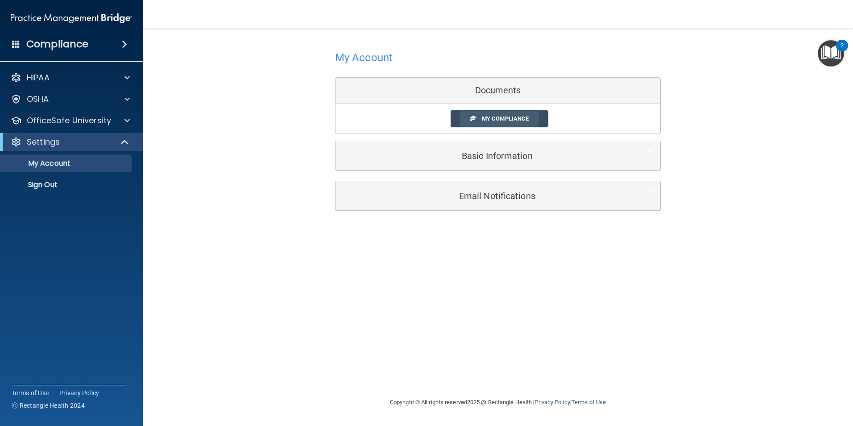
click at [495, 118] on span "My Compliance" at bounding box center [505, 118] width 47 height 7
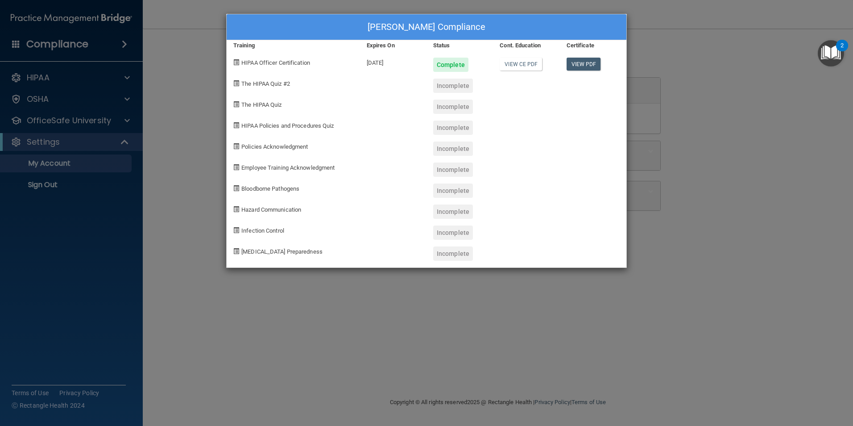
click at [173, 121] on div "Marisela Anderson's Compliance Training Expires On Status Cont. Education Certi…" at bounding box center [426, 213] width 853 height 426
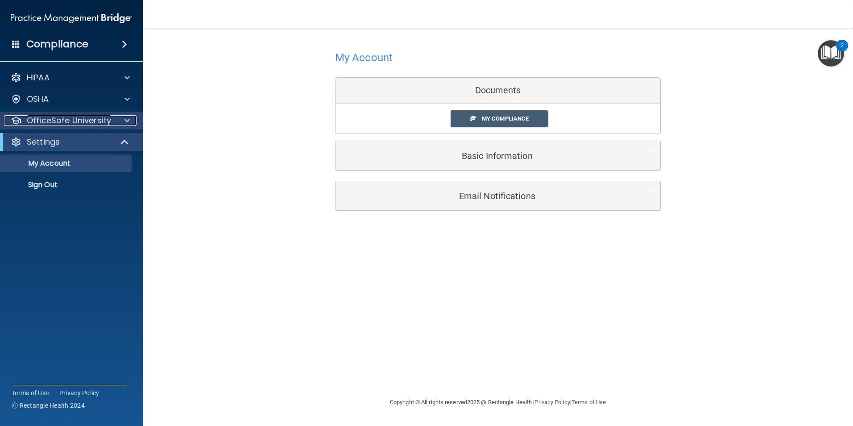
click at [71, 122] on p "OfficeSafe University" at bounding box center [69, 120] width 84 height 11
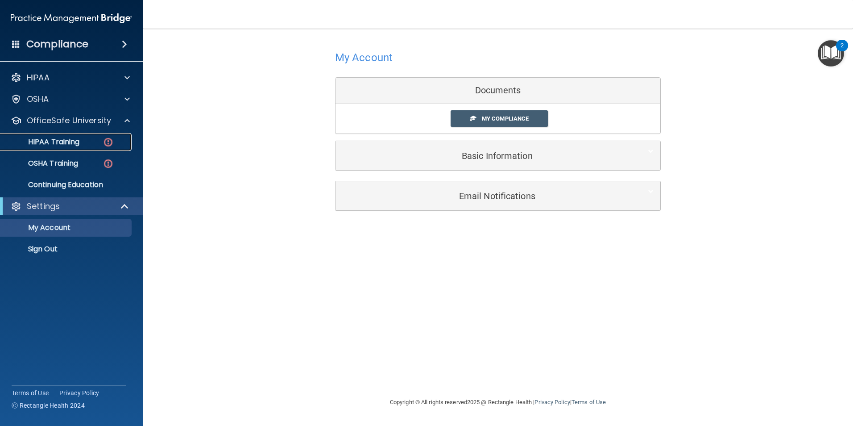
click at [69, 142] on p "HIPAA Training" at bounding box center [43, 141] width 74 height 9
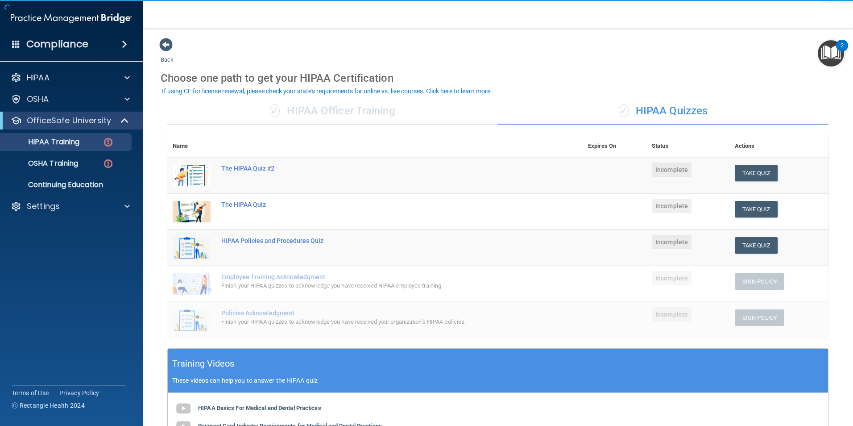
click at [369, 112] on div "✓ HIPAA Officer Training" at bounding box center [332, 111] width 331 height 27
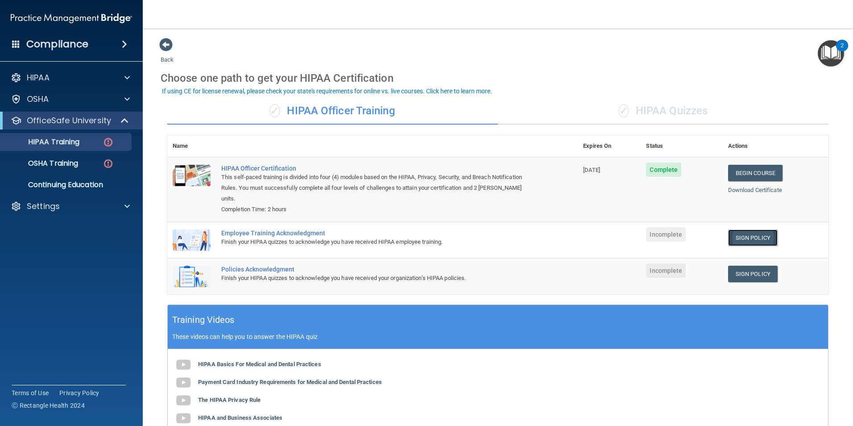
click at [731, 237] on link "Sign Policy" at bounding box center [753, 237] width 50 height 17
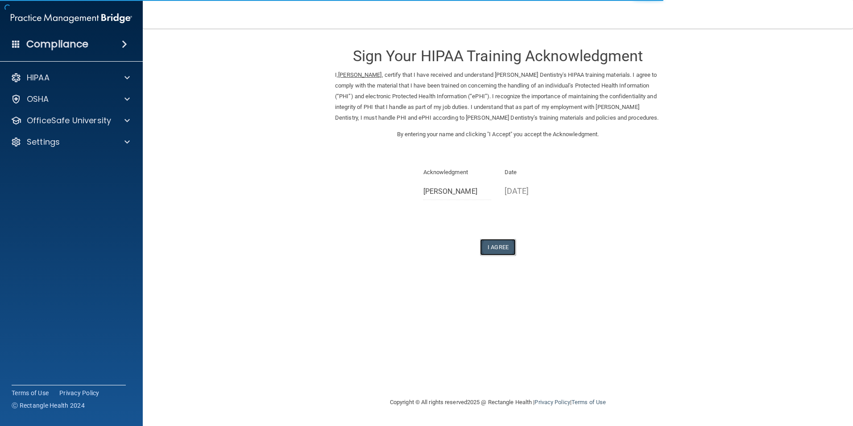
click at [494, 250] on button "I Agree" at bounding box center [498, 247] width 36 height 17
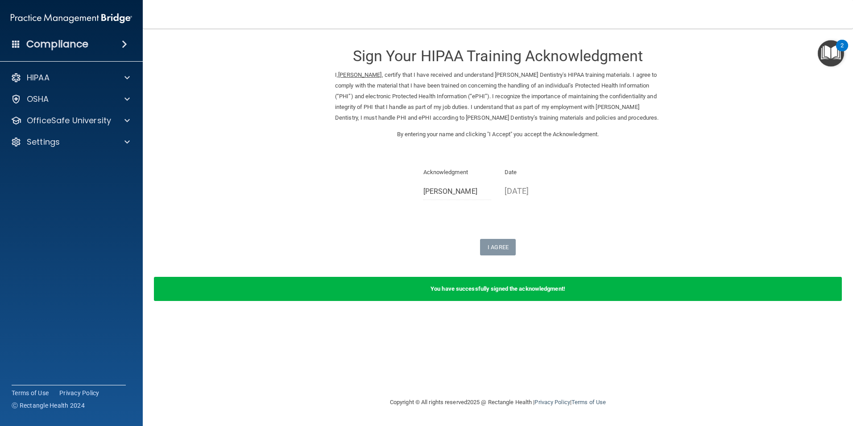
click at [502, 286] on b "You have successfully signed the acknowledgment!" at bounding box center [498, 288] width 135 height 7
click at [73, 116] on p "OfficeSafe University" at bounding box center [69, 120] width 84 height 11
click at [56, 142] on p "HIPAA Training" at bounding box center [43, 141] width 74 height 9
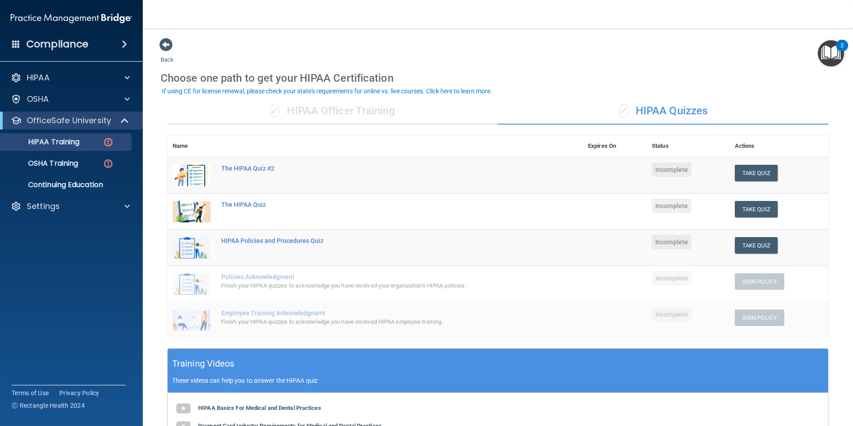
click at [319, 113] on div "✓ HIPAA Officer Training" at bounding box center [332, 111] width 331 height 27
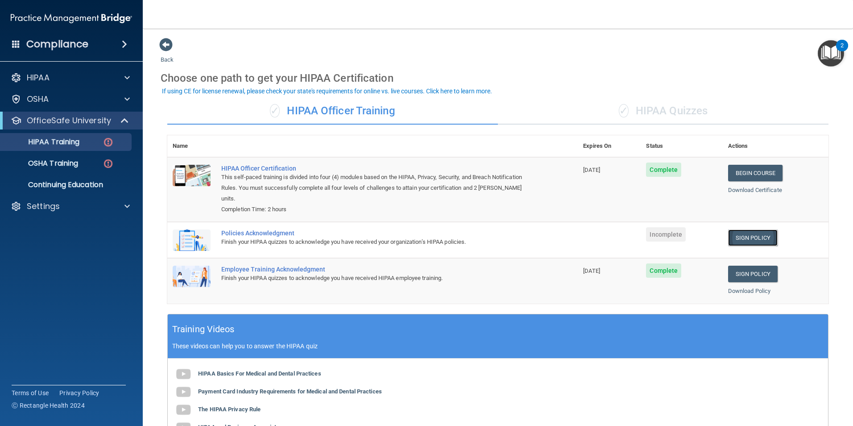
click at [744, 240] on link "Sign Policy" at bounding box center [753, 237] width 50 height 17
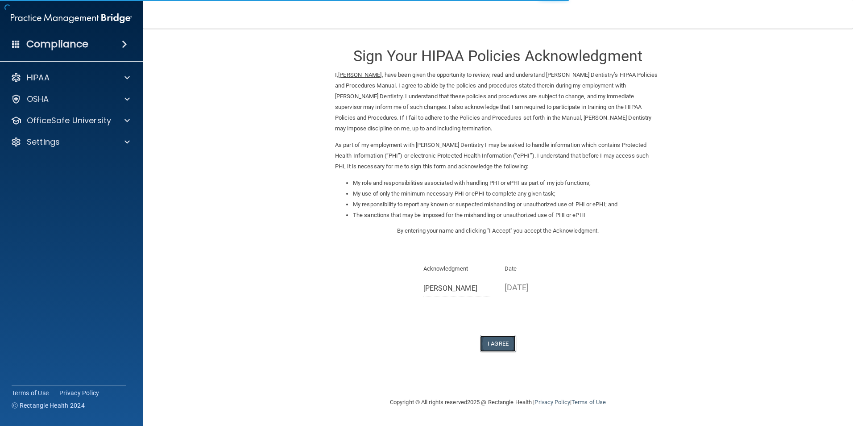
click at [503, 344] on button "I Agree" at bounding box center [498, 343] width 36 height 17
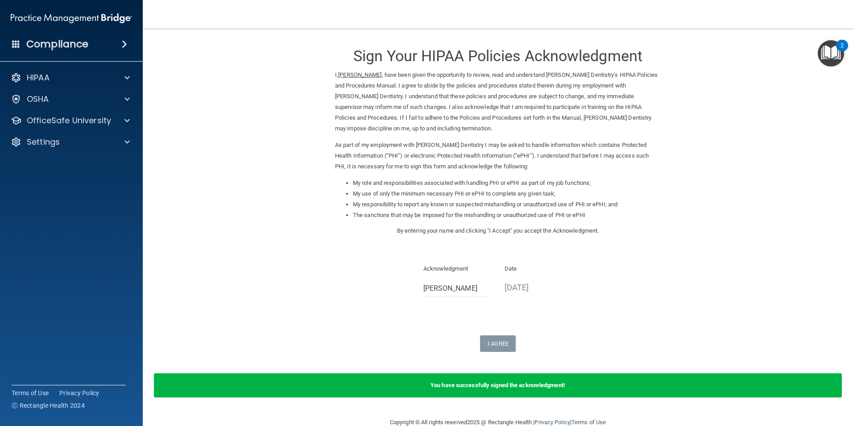
scroll to position [18, 0]
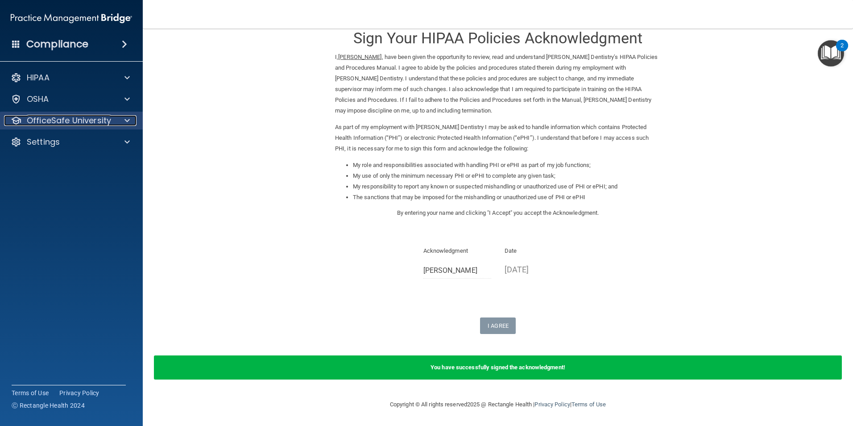
click at [72, 122] on p "OfficeSafe University" at bounding box center [69, 120] width 84 height 11
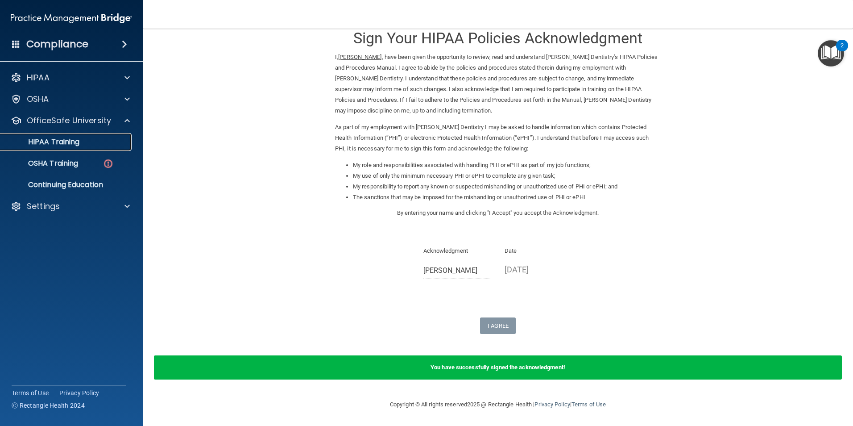
click at [67, 147] on link "HIPAA Training" at bounding box center [61, 142] width 141 height 18
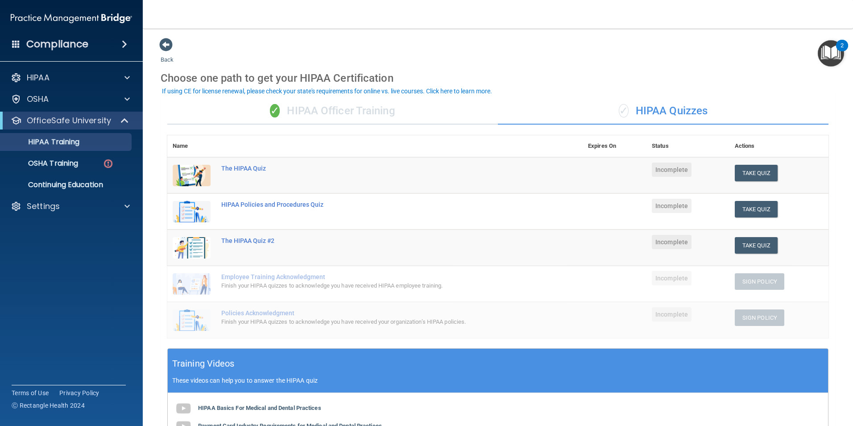
click at [333, 95] on div "✓ HIPAA Officer Training ✓ HIPAA Quizzes Name Expires On Status Actions The HIP…" at bounding box center [498, 340] width 675 height 498
click at [323, 108] on div "✓ HIPAA Officer Training" at bounding box center [332, 111] width 331 height 27
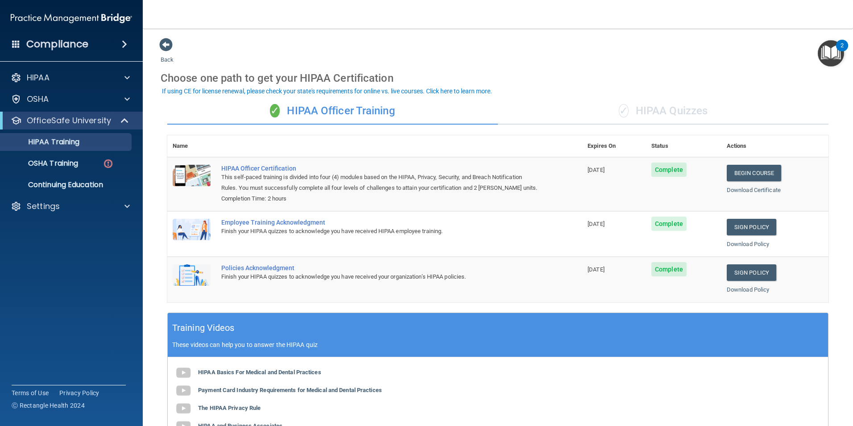
click at [691, 117] on div "✓ HIPAA Quizzes" at bounding box center [663, 111] width 331 height 27
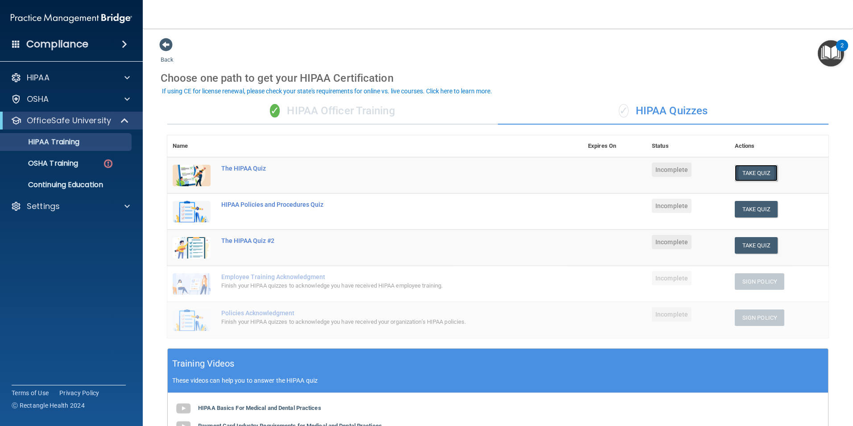
click at [741, 176] on button "Take Quiz" at bounding box center [756, 173] width 43 height 17
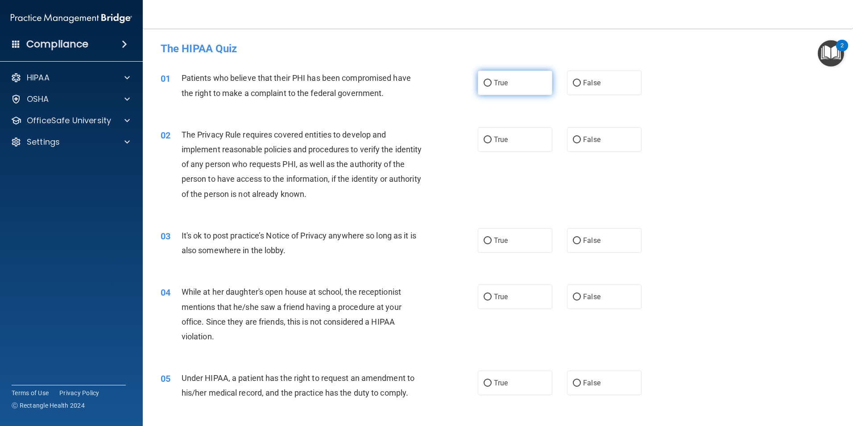
click at [485, 80] on input "True" at bounding box center [488, 83] width 8 height 7
radio input "true"
click at [452, 226] on div "03 It's ok to post practice’s Notice of Privacy anywhere so long as it is also …" at bounding box center [498, 245] width 688 height 56
